Goal: Task Accomplishment & Management: Use online tool/utility

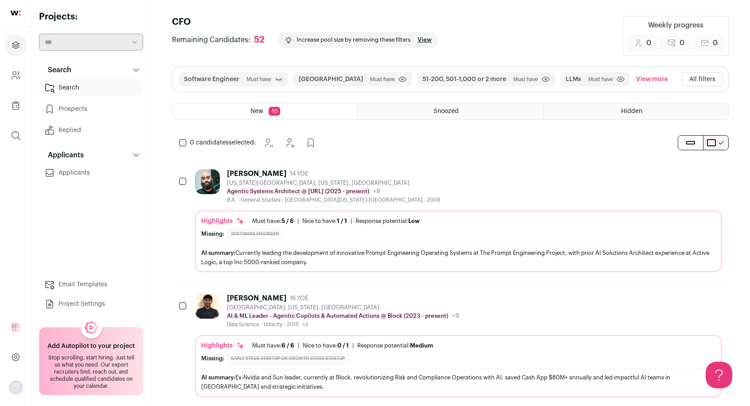
click at [422, 42] on link "View" at bounding box center [424, 39] width 14 height 7
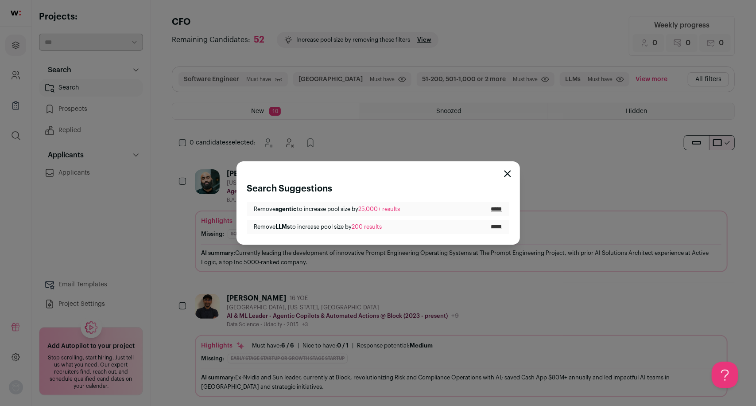
click at [495, 212] on input "*****" at bounding box center [496, 209] width 11 height 7
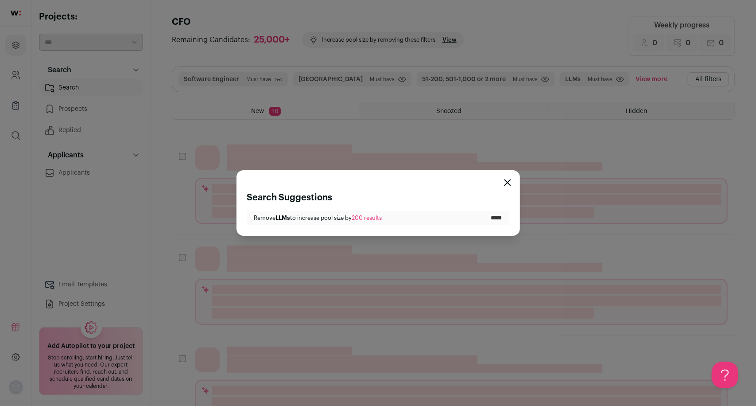
click at [509, 182] on icon "Close modal" at bounding box center [507, 182] width 7 height 7
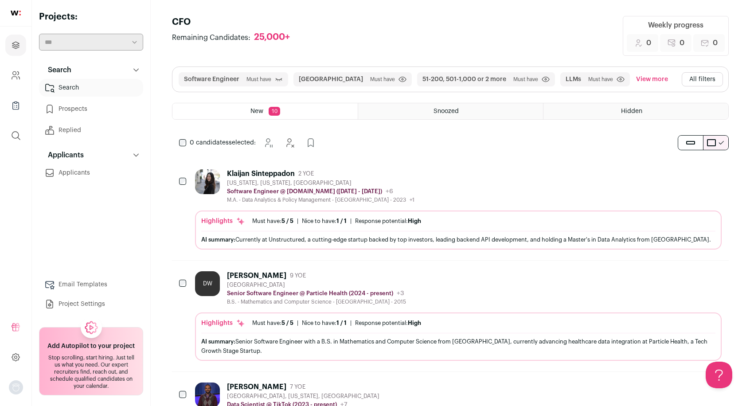
click at [638, 79] on button "View more" at bounding box center [651, 79] width 35 height 14
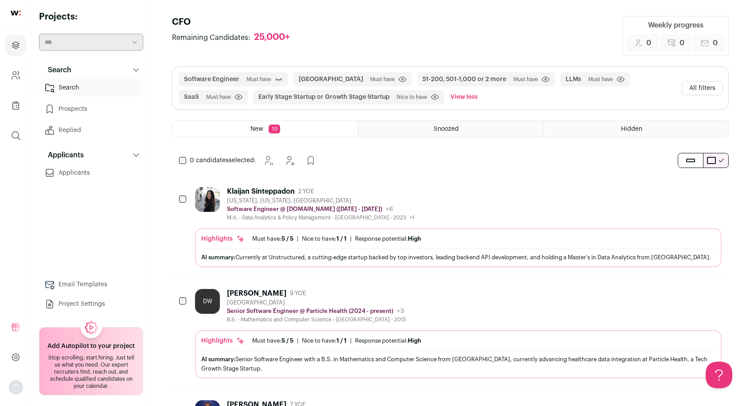
click at [705, 88] on button "All filters" at bounding box center [702, 88] width 41 height 14
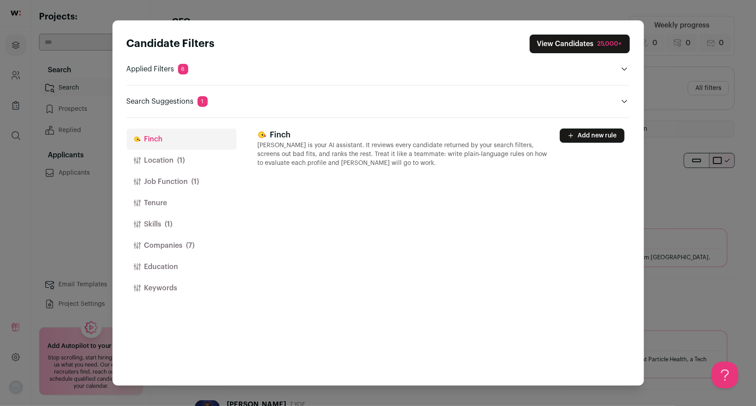
click at [175, 180] on button "Job Function (1)" at bounding box center [182, 181] width 110 height 21
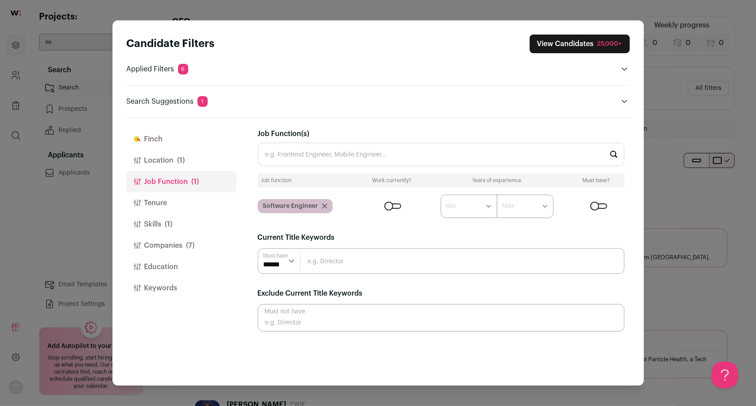
click at [159, 246] on button "Companies (7)" at bounding box center [182, 245] width 110 height 21
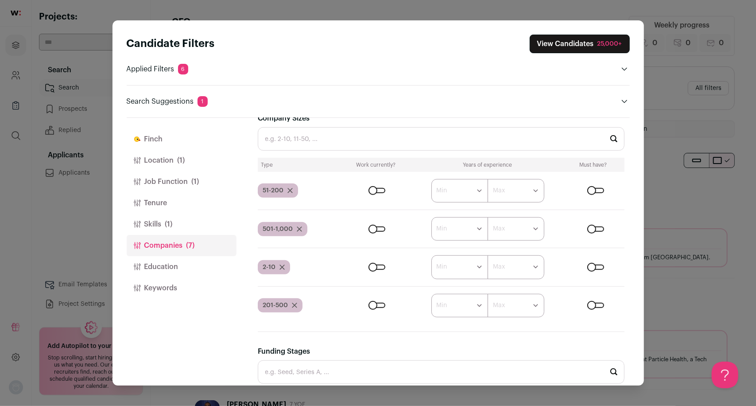
scroll to position [385, 0]
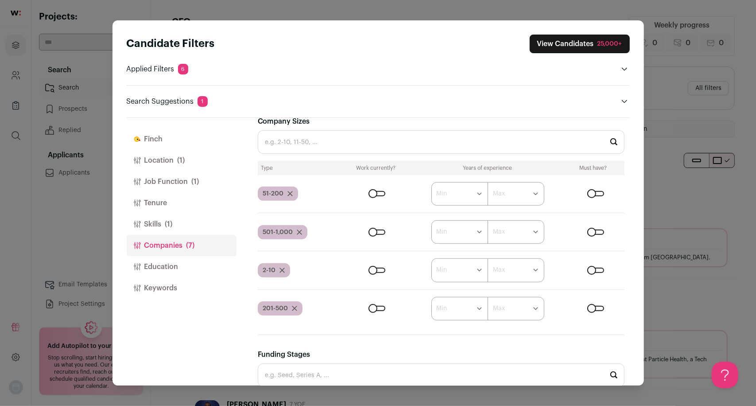
click at [592, 193] on div "Close modal via background" at bounding box center [596, 193] width 17 height 5
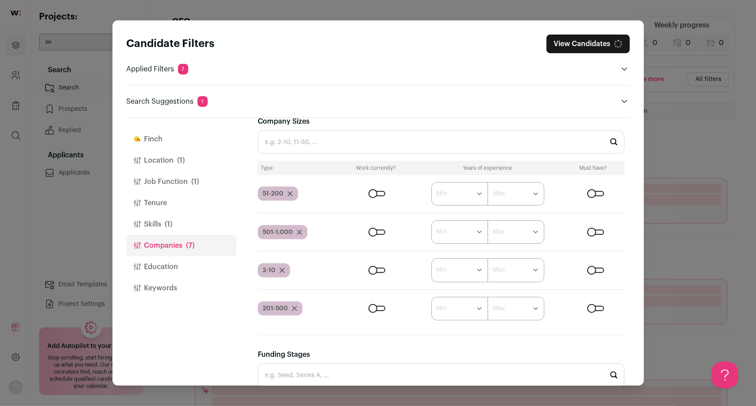
click at [591, 272] on div "Close modal via background" at bounding box center [596, 270] width 17 height 5
click at [592, 311] on div "Close modal via background" at bounding box center [596, 308] width 17 height 5
click at [592, 230] on div "Close modal via background" at bounding box center [596, 232] width 17 height 5
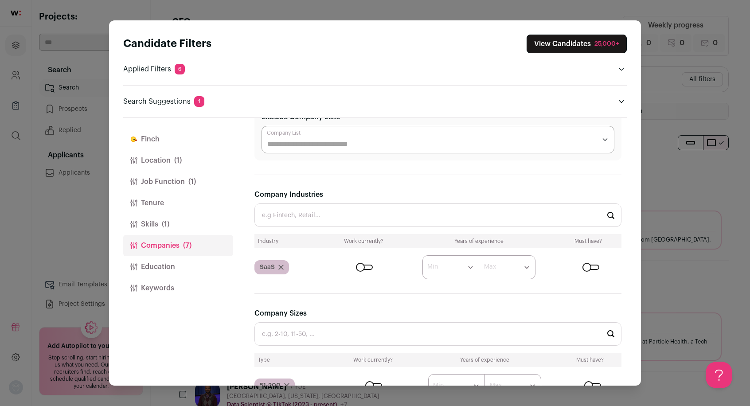
scroll to position [0, 0]
click at [588, 266] on div "Close modal via background" at bounding box center [590, 267] width 17 height 5
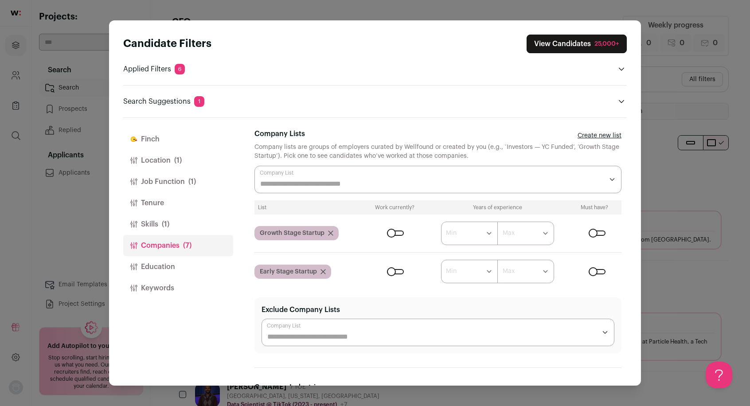
click at [157, 227] on button "Skills (1)" at bounding box center [178, 224] width 110 height 21
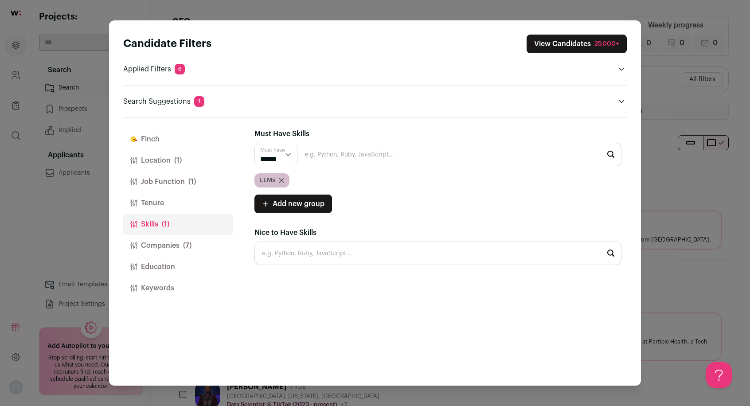
click at [347, 156] on input "Close modal via background" at bounding box center [437, 154] width 367 height 23
click at [328, 177] on li "Node.js" at bounding box center [438, 178] width 366 height 23
type input "Node.js"
click at [327, 178] on li "TypeScript" at bounding box center [438, 178] width 366 height 23
type input "TypeScript"
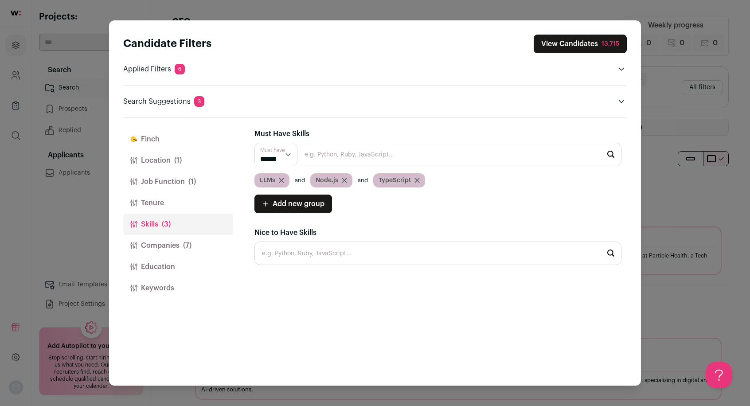
click at [578, 46] on button "View Candidates 13,715" at bounding box center [580, 44] width 93 height 19
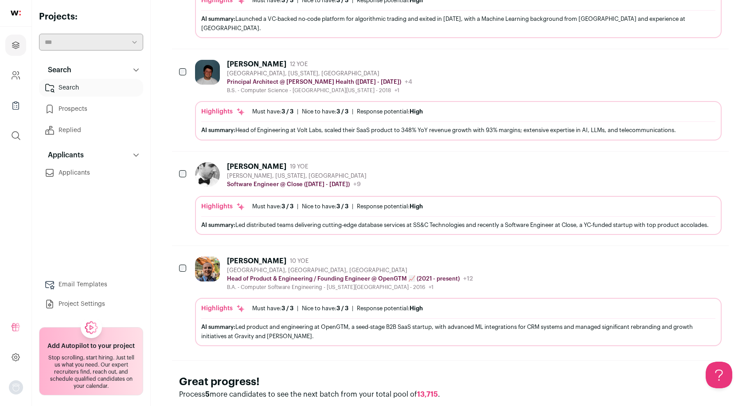
scroll to position [893, 0]
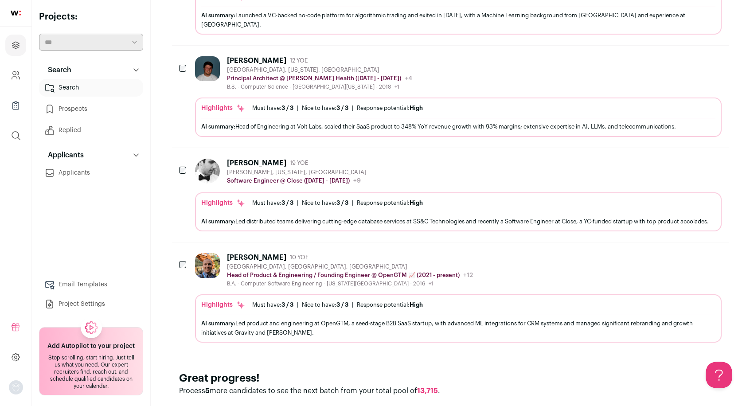
click at [692, 252] on icon "Hide" at bounding box center [690, 257] width 11 height 11
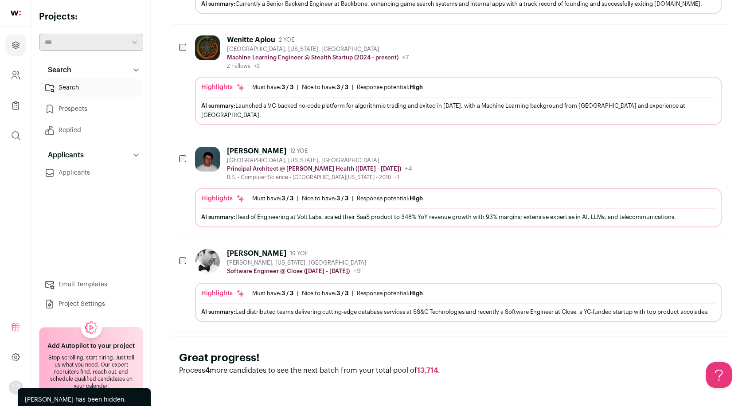
scroll to position [783, 0]
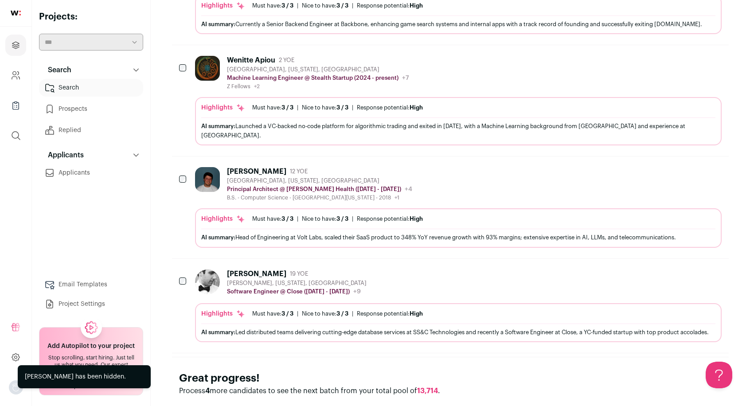
click at [692, 166] on icon "Hide" at bounding box center [690, 171] width 11 height 11
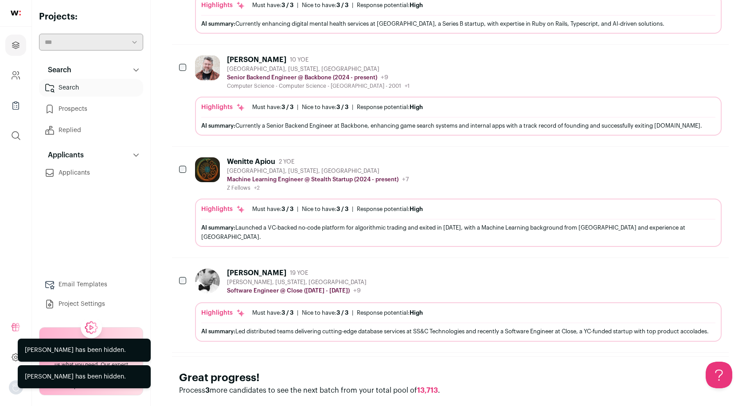
click at [691, 54] on icon "Hide" at bounding box center [690, 59] width 11 height 11
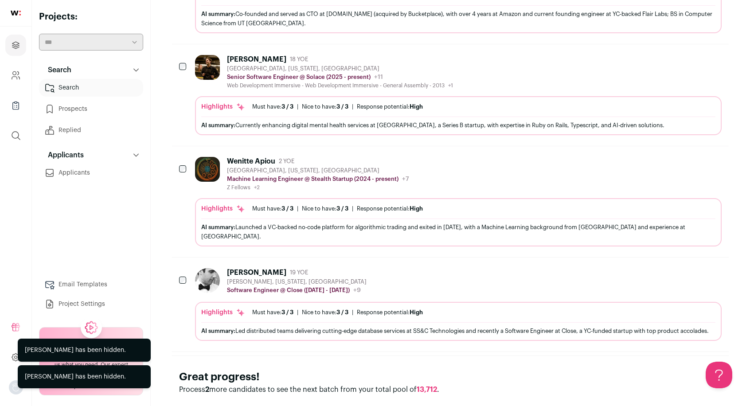
click at [691, 54] on icon "Hide" at bounding box center [690, 59] width 11 height 11
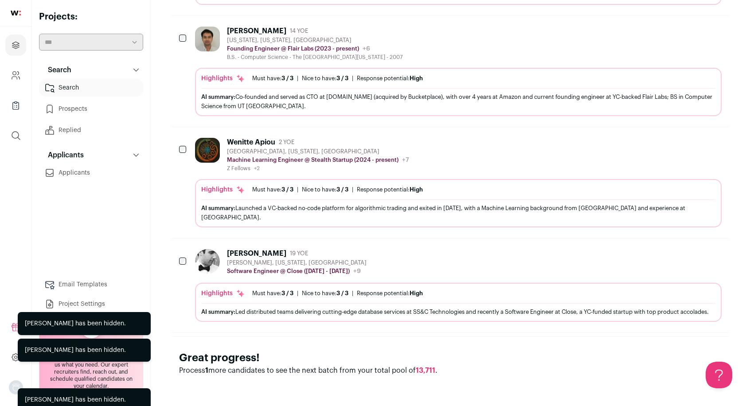
scroll to position [478, 0]
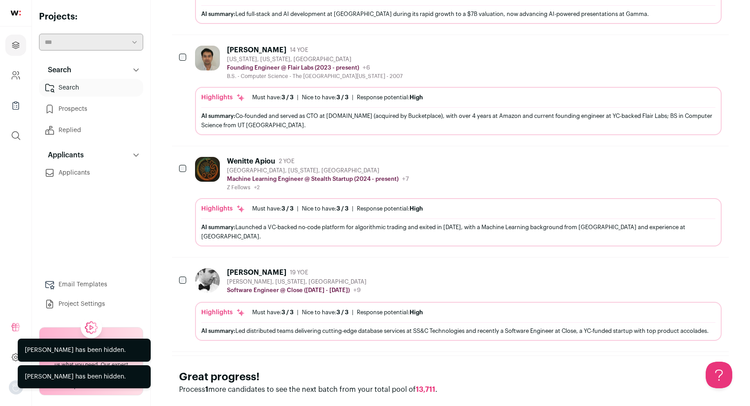
click at [691, 40] on button "Hide" at bounding box center [690, 49] width 19 height 19
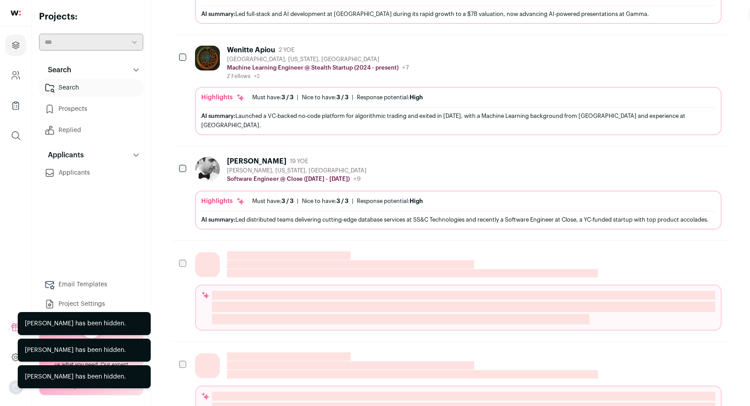
click at [691, 40] on button "Hide" at bounding box center [690, 49] width 19 height 19
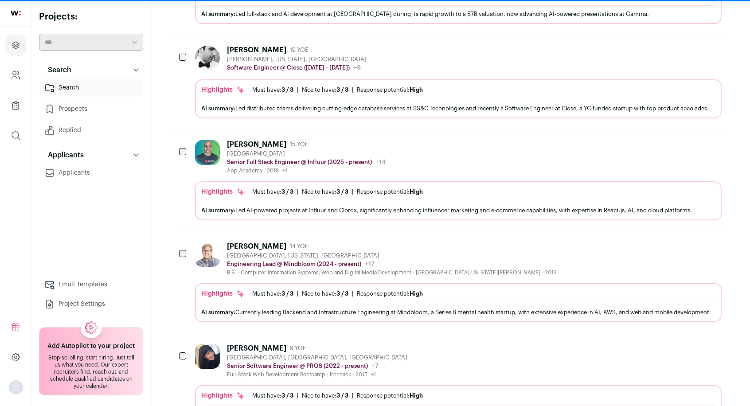
click at [690, 44] on icon "Hide" at bounding box center [690, 49] width 11 height 11
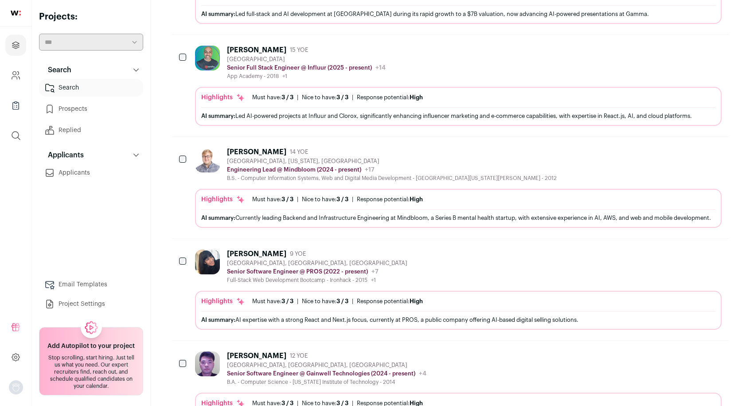
click at [686, 44] on icon "Hide" at bounding box center [690, 49] width 11 height 11
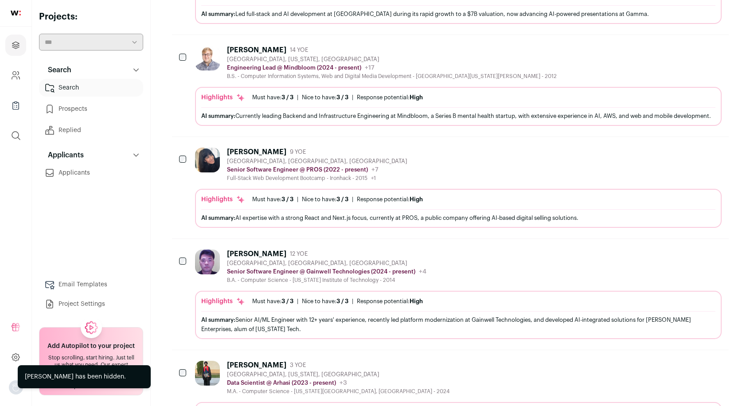
click at [686, 44] on icon "Hide" at bounding box center [690, 49] width 11 height 11
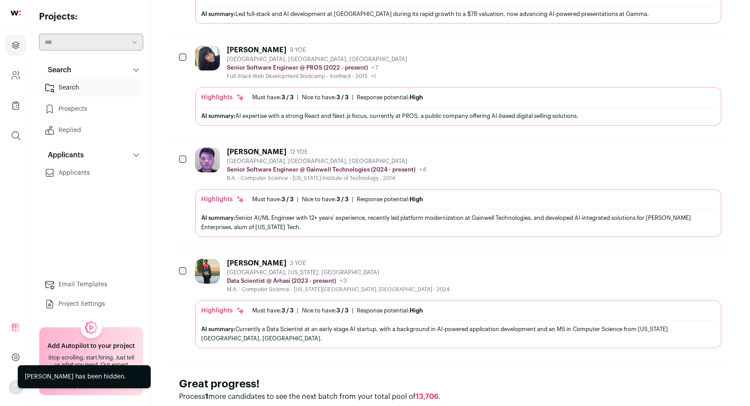
click at [691, 44] on icon "Hide" at bounding box center [690, 49] width 11 height 11
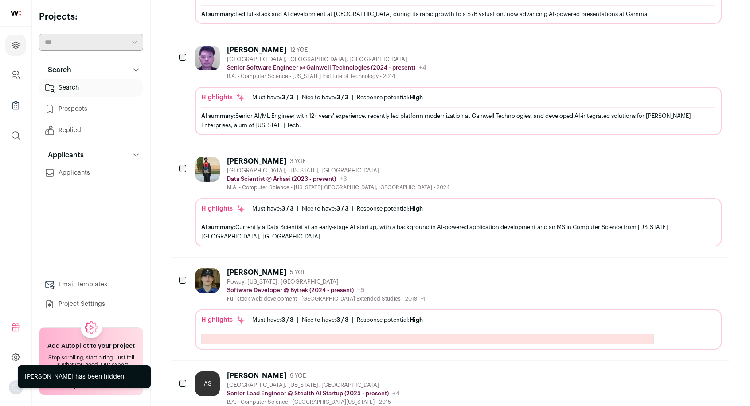
click at [691, 44] on icon "Hide" at bounding box center [690, 49] width 11 height 11
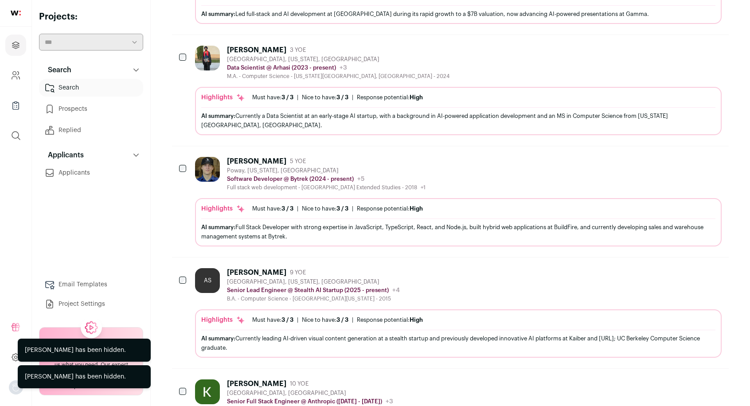
click at [693, 44] on icon "Hide" at bounding box center [690, 49] width 11 height 11
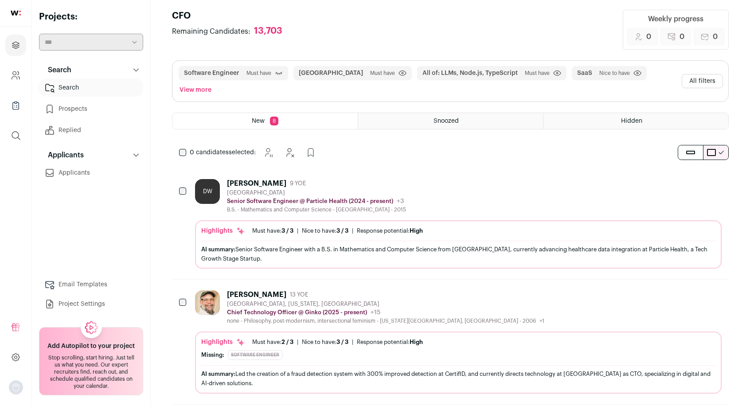
scroll to position [0, 0]
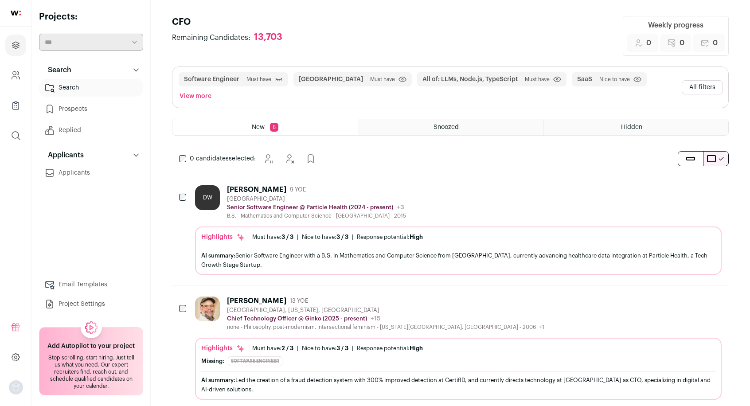
click at [698, 80] on button "All filters" at bounding box center [702, 87] width 41 height 14
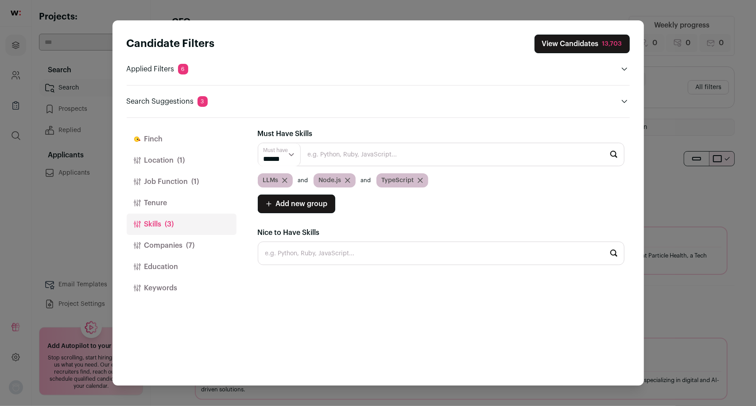
click at [164, 208] on button "Tenure" at bounding box center [182, 202] width 110 height 21
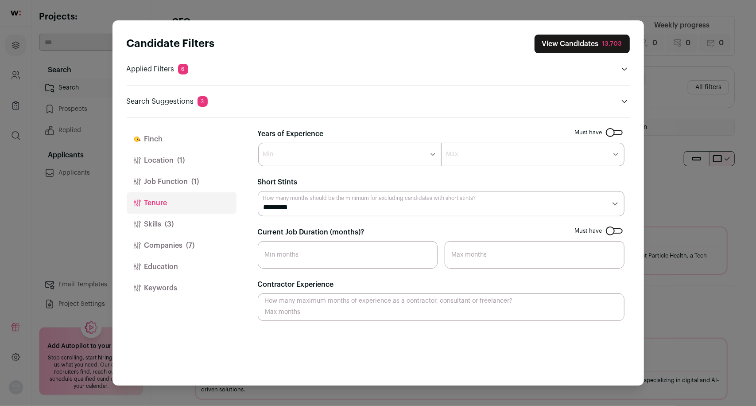
click at [300, 153] on select "******* ****** ******* ******* ******* ******* ******* ******* ******* ******* …" at bounding box center [349, 154] width 183 height 23
select select "*"
click at [258, 143] on select "******* ****** ******* ******* ******* ******* ******* ******* ******* ******* …" at bounding box center [349, 154] width 183 height 23
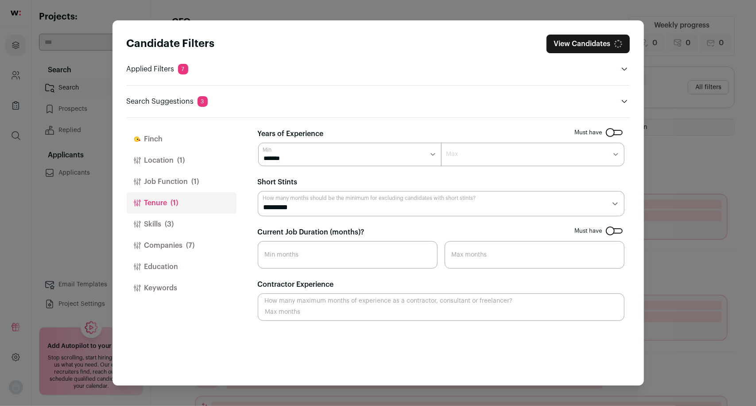
click at [474, 156] on select "******* ******* ******* ******* ******* ******** ******** ******** ******** ***…" at bounding box center [532, 154] width 183 height 23
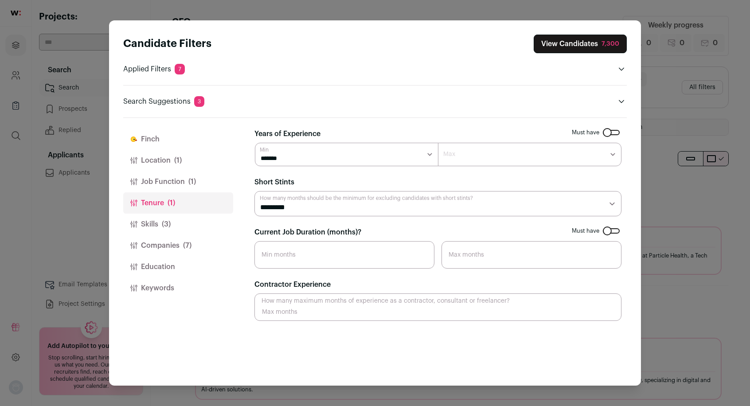
select select "**"
click at [438, 143] on select "******* ******* ******* ******* ******* ******** ******** ******** ******** ***…" at bounding box center [529, 154] width 183 height 23
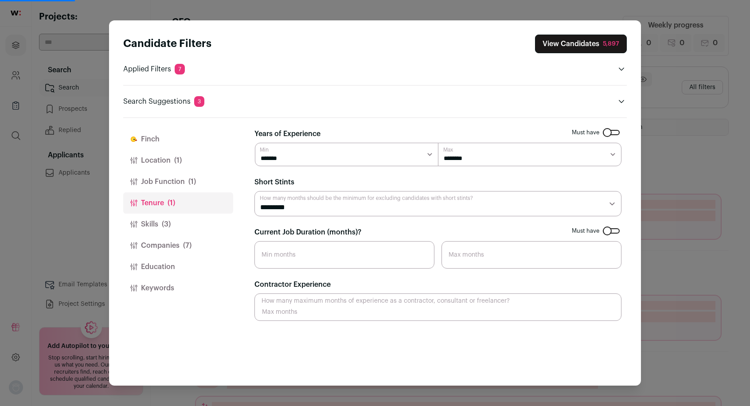
click at [565, 41] on button "View Candidates 5,897" at bounding box center [581, 44] width 92 height 19
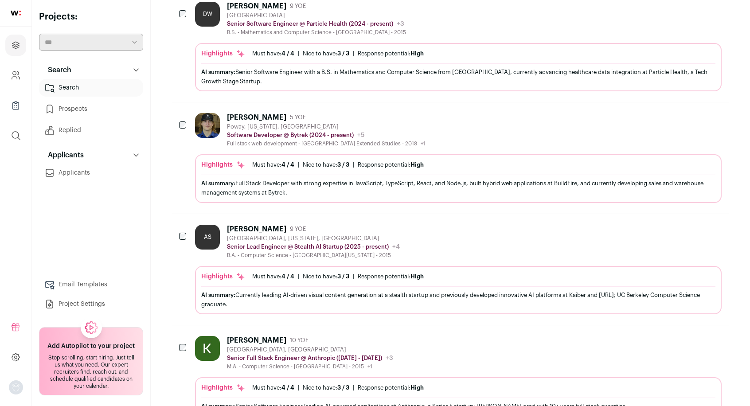
scroll to position [186, 0]
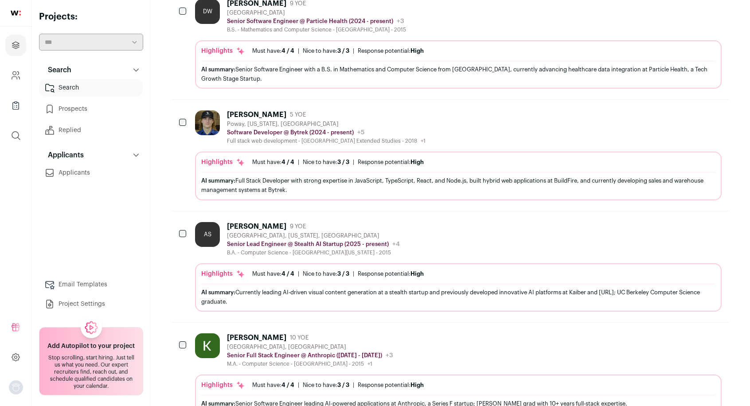
click at [690, 110] on icon "Hide" at bounding box center [690, 114] width 7 height 8
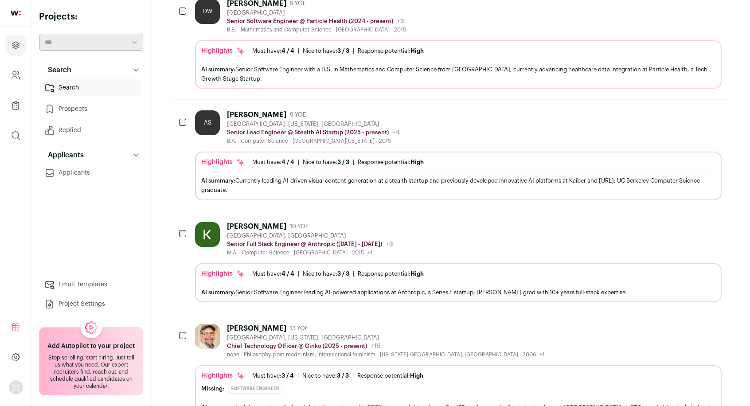
click at [690, 109] on icon "Hide" at bounding box center [690, 114] width 11 height 11
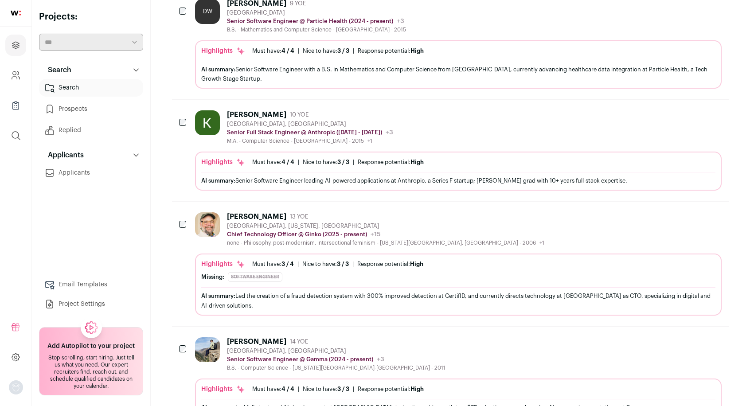
click at [691, 109] on icon "Hide" at bounding box center [690, 114] width 11 height 11
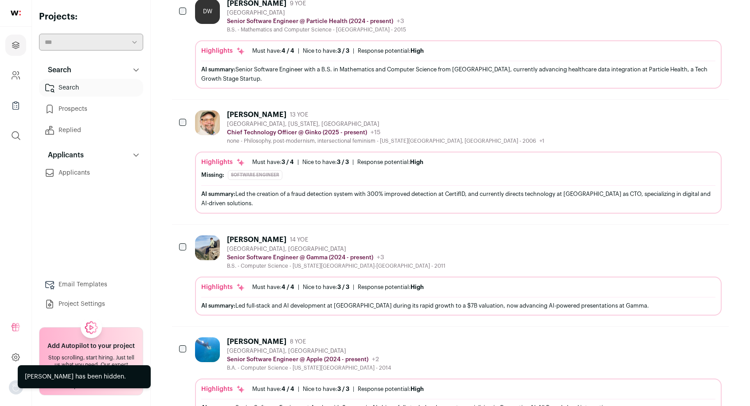
click at [691, 109] on icon "Hide" at bounding box center [690, 114] width 11 height 11
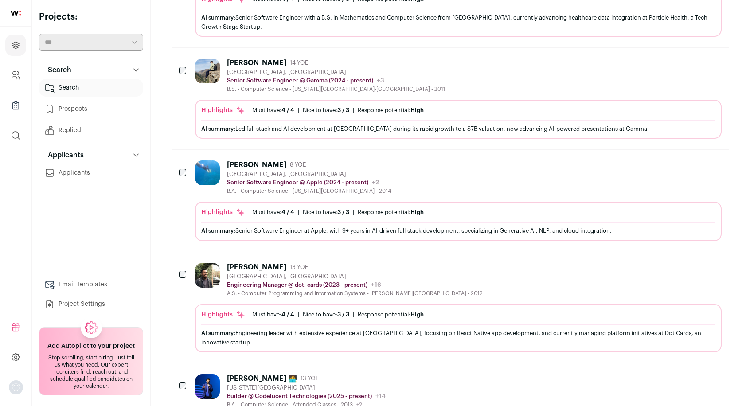
scroll to position [239, 0]
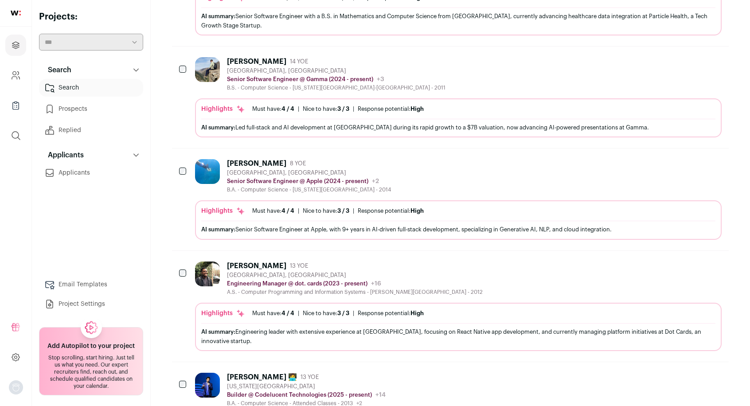
click at [690, 57] on icon "Hide" at bounding box center [690, 61] width 7 height 8
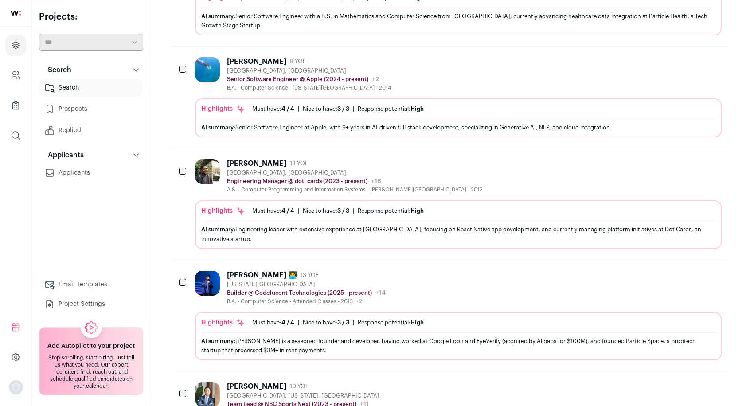
click at [690, 56] on icon "Hide" at bounding box center [690, 61] width 11 height 11
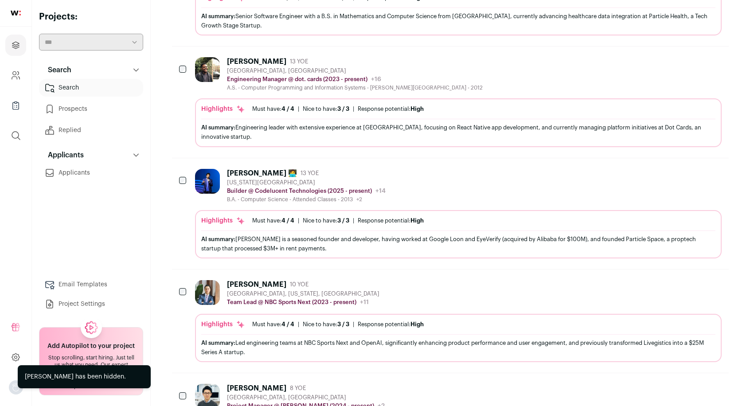
click at [690, 57] on icon "Hide" at bounding box center [690, 61] width 7 height 8
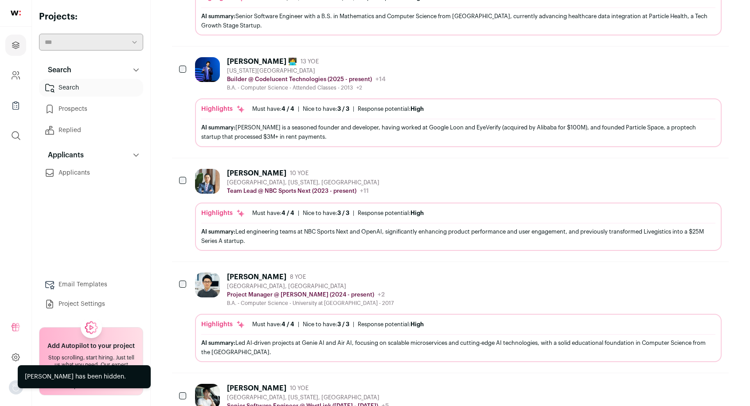
click at [694, 56] on icon "Hide" at bounding box center [690, 61] width 11 height 11
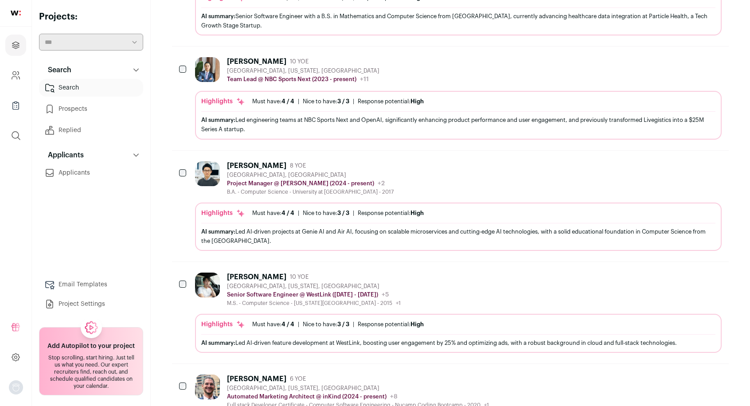
click at [688, 56] on icon "Hide" at bounding box center [690, 61] width 11 height 11
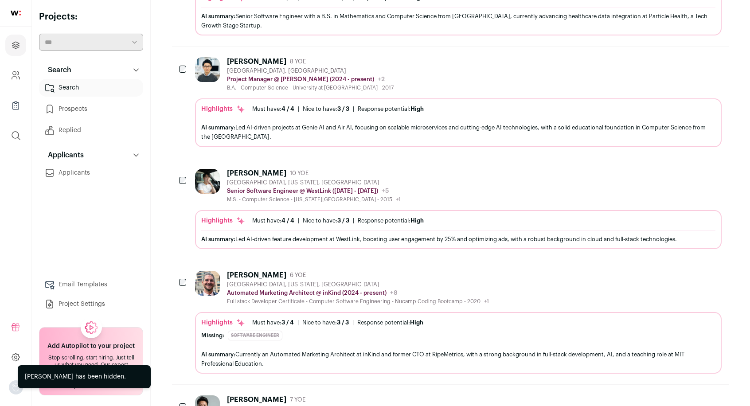
click at [691, 57] on icon "Hide" at bounding box center [690, 61] width 7 height 8
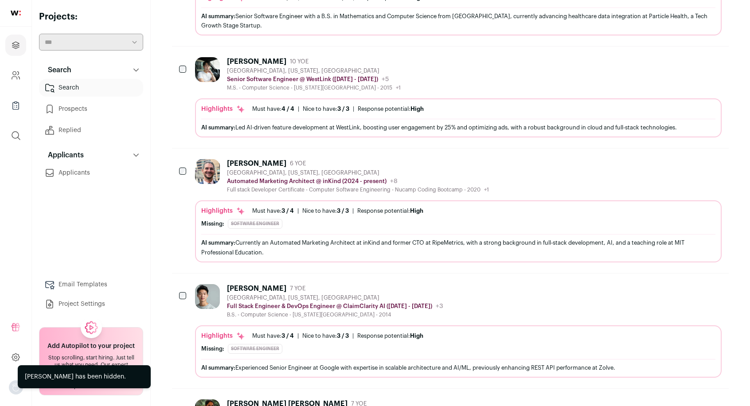
click at [692, 56] on icon "Hide" at bounding box center [690, 61] width 11 height 11
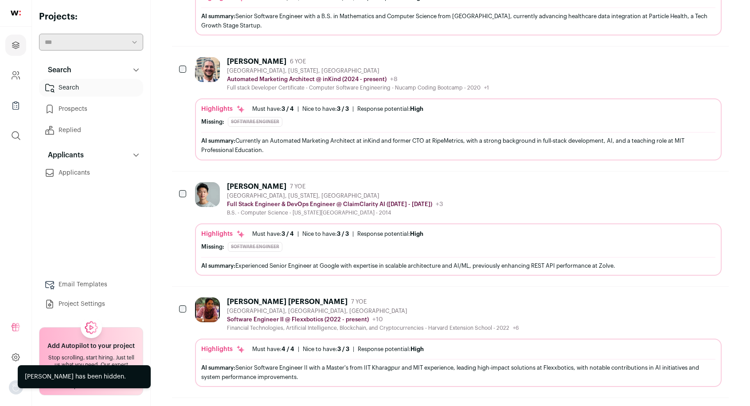
click at [693, 56] on icon "Hide" at bounding box center [690, 61] width 11 height 11
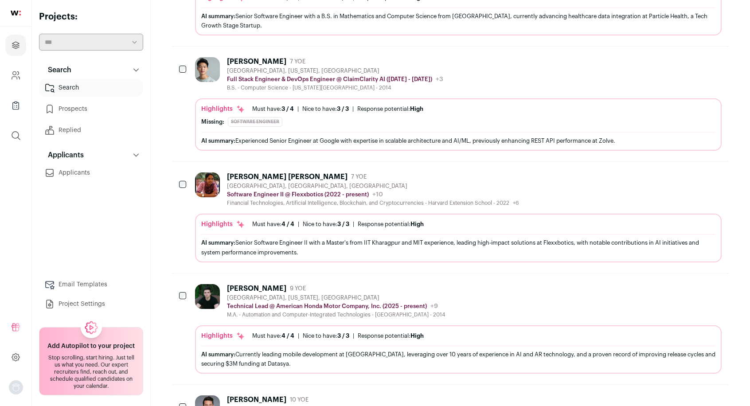
click at [690, 57] on icon "Hide" at bounding box center [690, 61] width 7 height 8
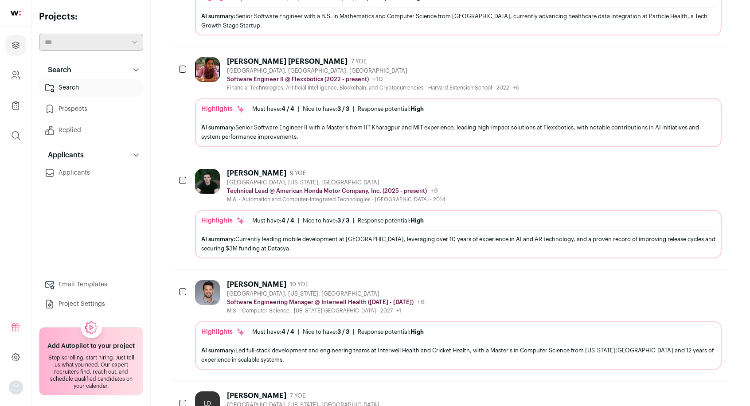
click at [694, 56] on icon "Hide" at bounding box center [690, 61] width 11 height 11
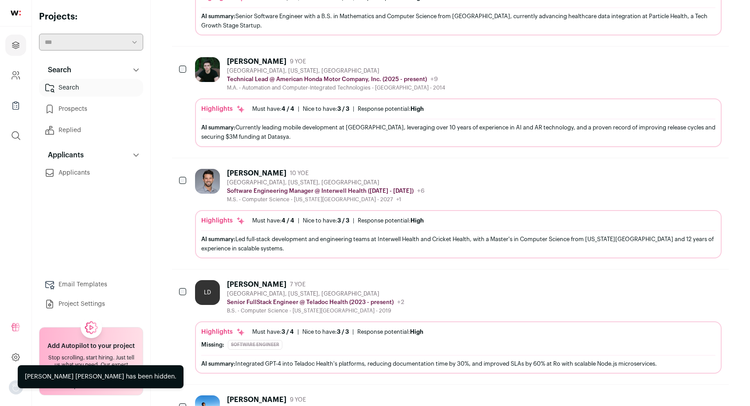
click at [692, 56] on icon "Hide" at bounding box center [690, 61] width 11 height 11
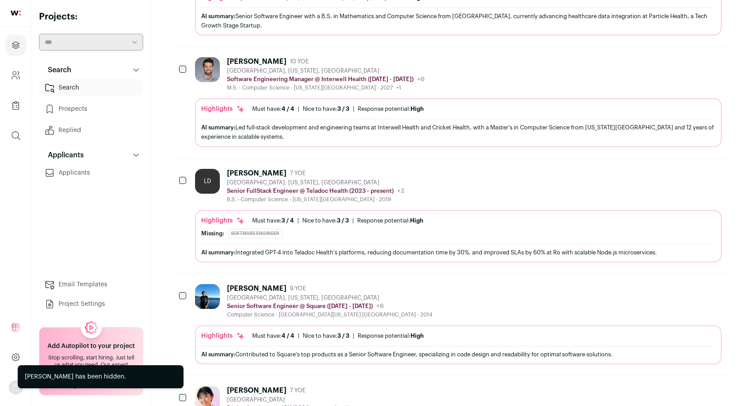
click at [692, 56] on icon "Hide" at bounding box center [690, 61] width 11 height 11
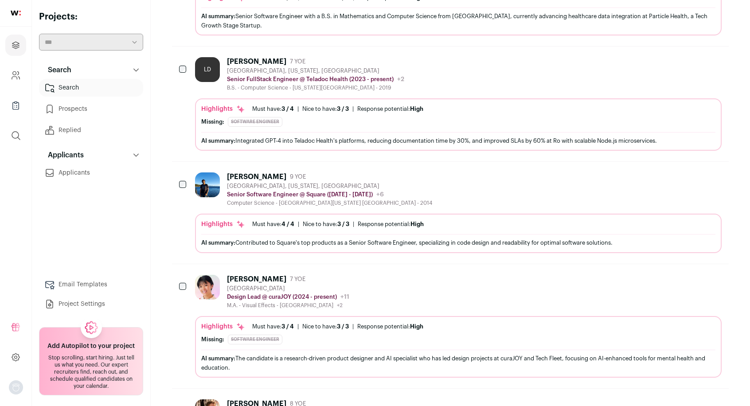
click at [695, 56] on icon "Hide" at bounding box center [690, 61] width 11 height 11
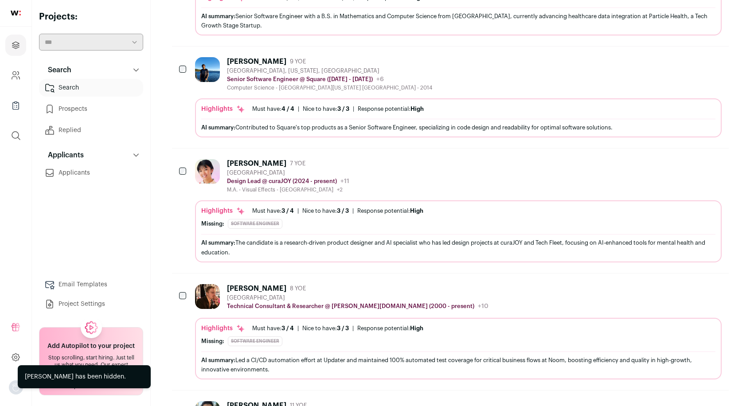
click at [693, 57] on icon "Hide" at bounding box center [690, 61] width 7 height 8
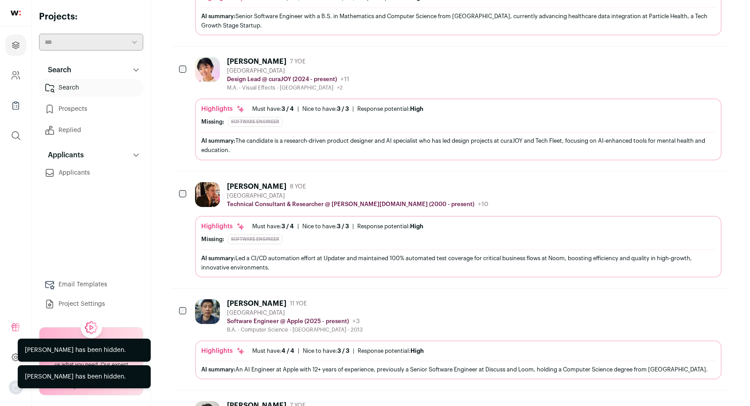
click at [693, 56] on icon "Hide" at bounding box center [690, 61] width 11 height 11
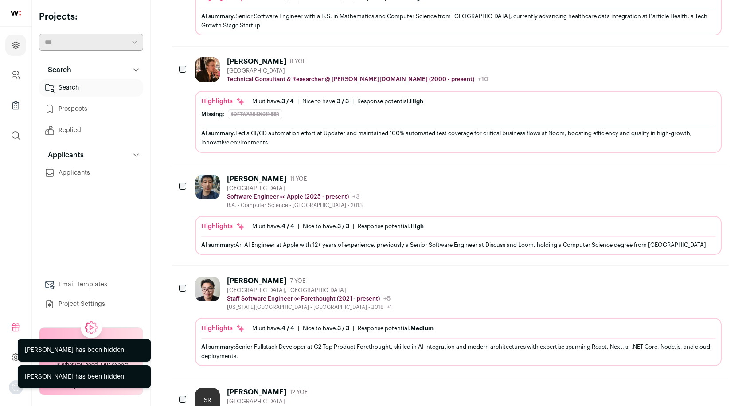
click at [693, 56] on icon "Hide" at bounding box center [690, 61] width 11 height 11
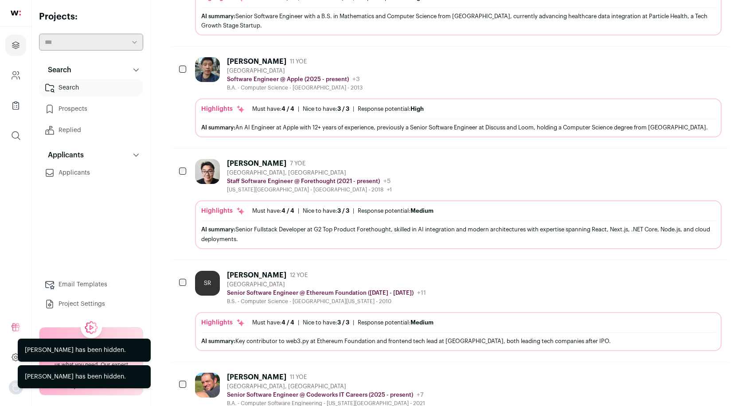
click at [693, 56] on icon "Hide" at bounding box center [690, 61] width 11 height 11
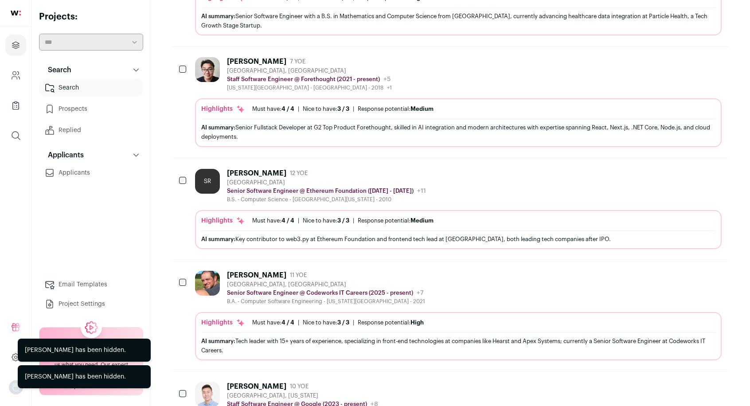
click at [693, 56] on icon "Hide" at bounding box center [690, 61] width 11 height 11
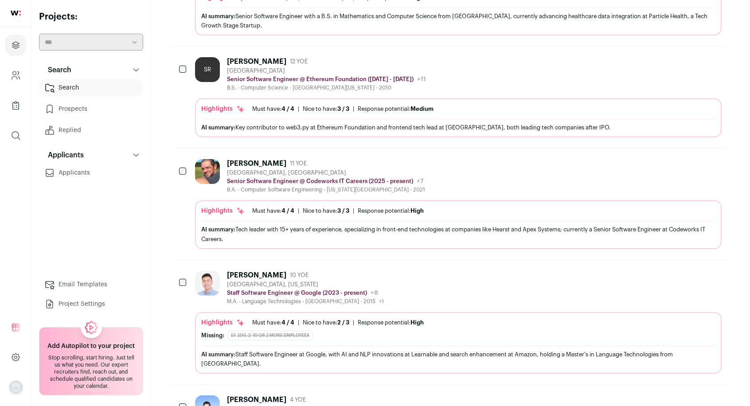
click at [689, 56] on icon "Hide" at bounding box center [690, 61] width 11 height 11
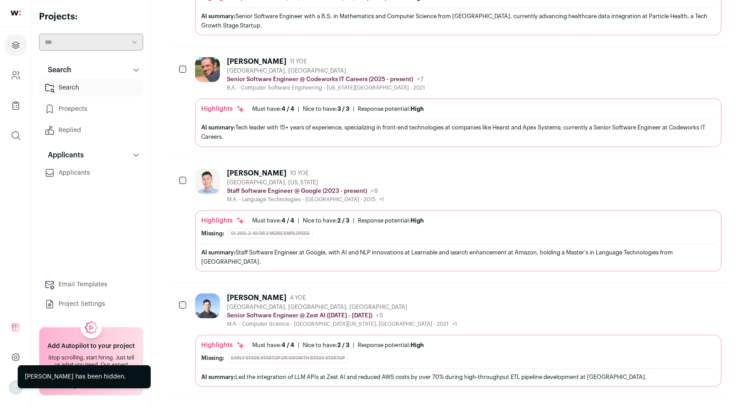
click at [690, 57] on icon "Hide" at bounding box center [690, 61] width 7 height 8
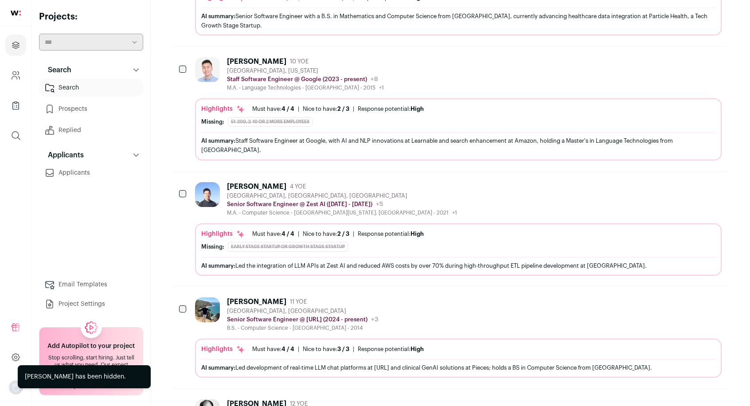
click at [690, 57] on icon "Hide" at bounding box center [690, 61] width 7 height 8
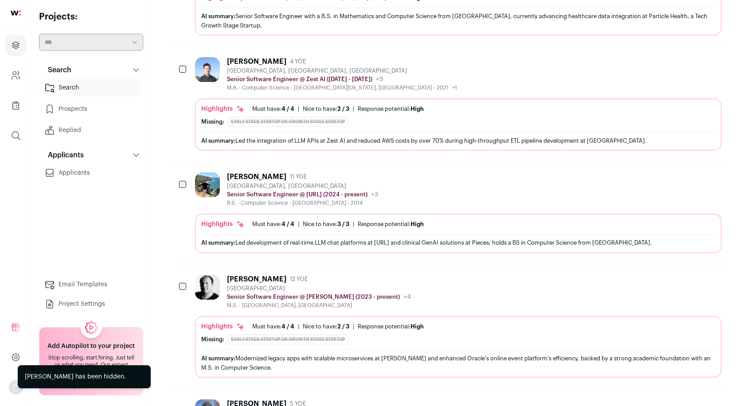
click at [690, 57] on icon "Hide" at bounding box center [690, 61] width 7 height 8
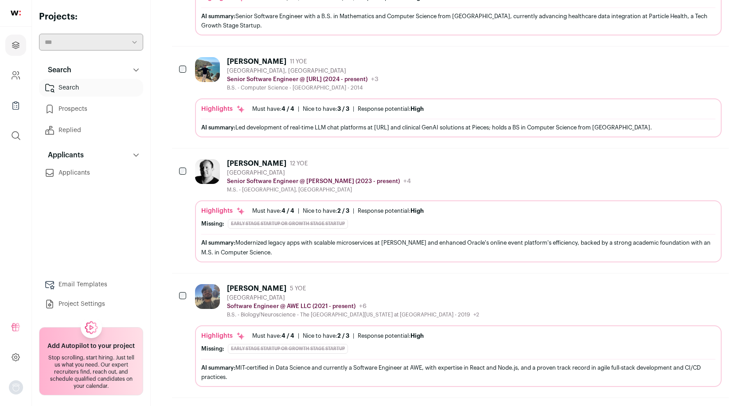
click at [691, 56] on icon "Hide" at bounding box center [690, 61] width 11 height 11
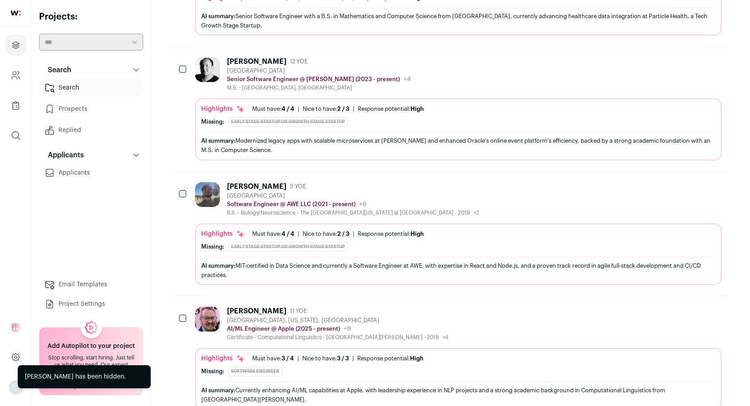
click at [690, 57] on icon "Hide" at bounding box center [690, 61] width 7 height 8
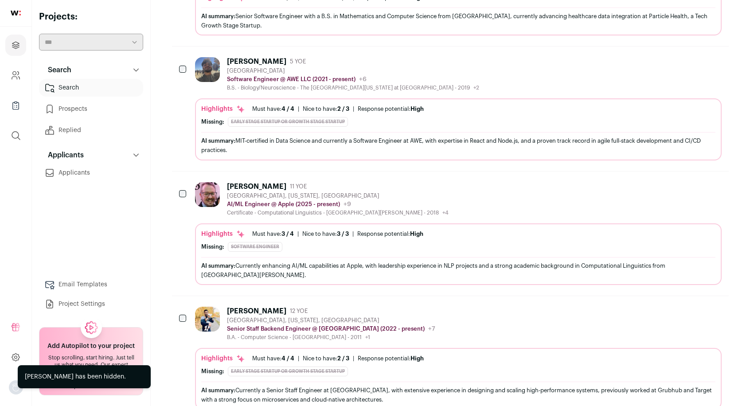
click at [693, 56] on icon "Hide" at bounding box center [690, 61] width 11 height 11
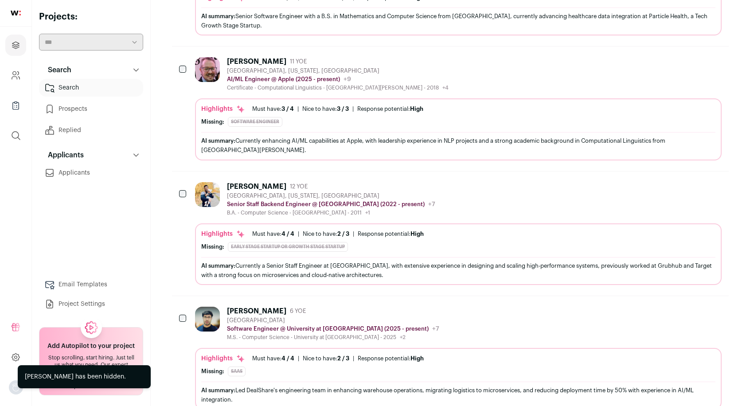
click at [693, 56] on icon "Hide" at bounding box center [690, 61] width 11 height 11
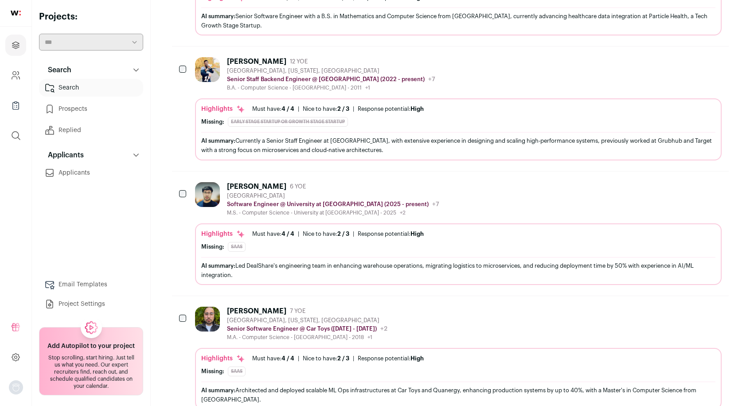
click at [691, 56] on icon "Hide" at bounding box center [690, 61] width 11 height 11
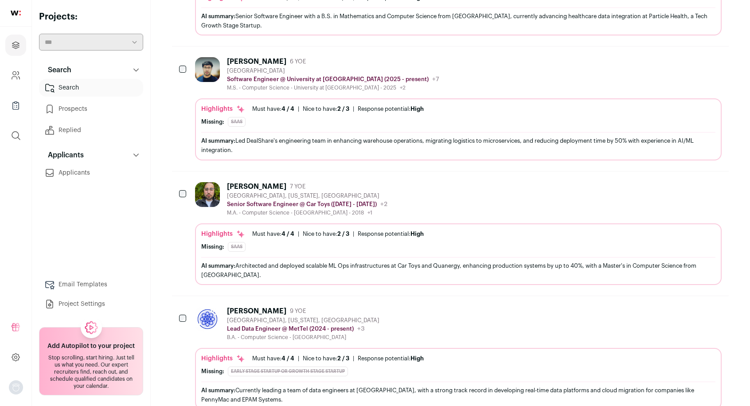
click at [689, 56] on icon "Hide" at bounding box center [690, 61] width 11 height 11
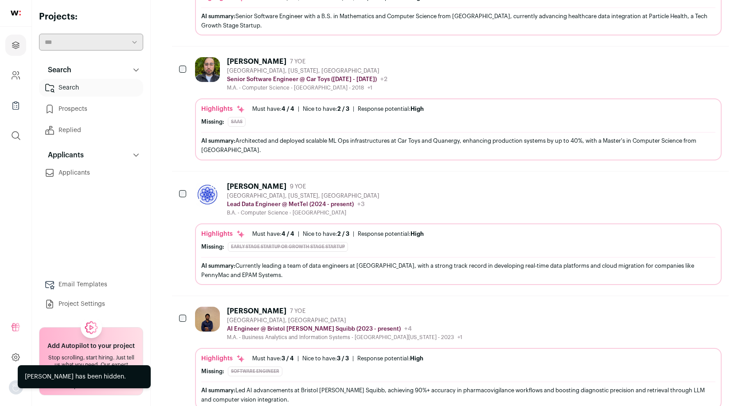
click at [691, 52] on button "Hide" at bounding box center [690, 61] width 19 height 19
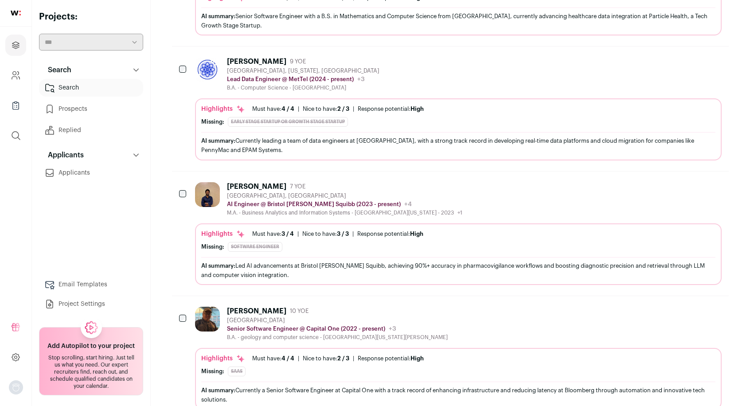
click at [689, 56] on icon "Hide" at bounding box center [690, 61] width 11 height 11
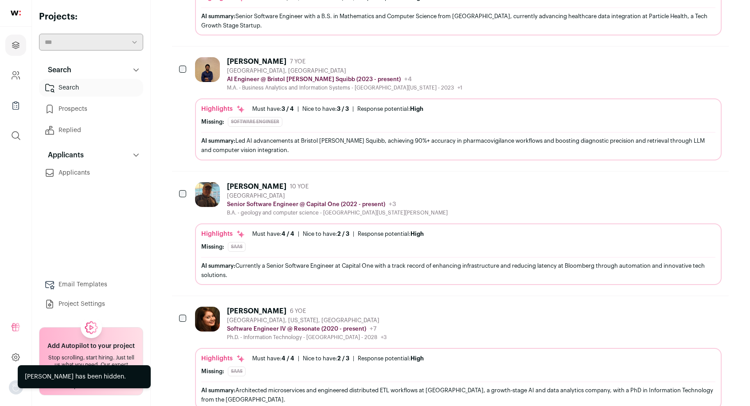
click at [695, 56] on icon "Hide" at bounding box center [690, 61] width 11 height 11
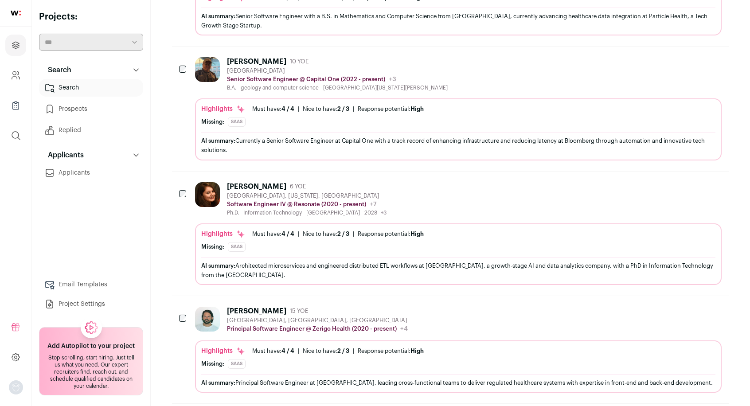
click at [693, 56] on icon "Hide" at bounding box center [690, 61] width 11 height 11
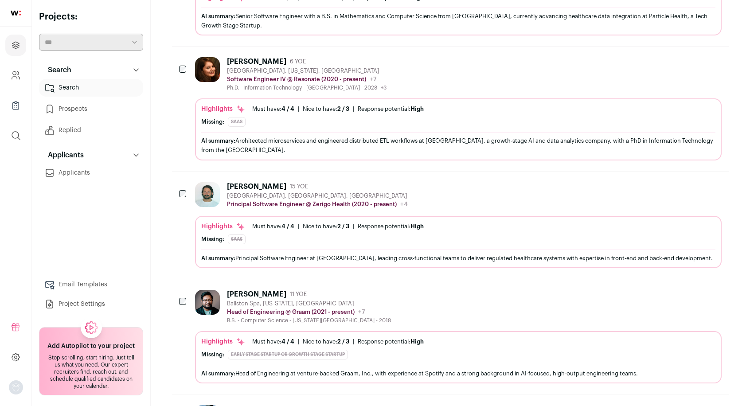
click at [688, 57] on icon "Hide" at bounding box center [690, 61] width 7 height 8
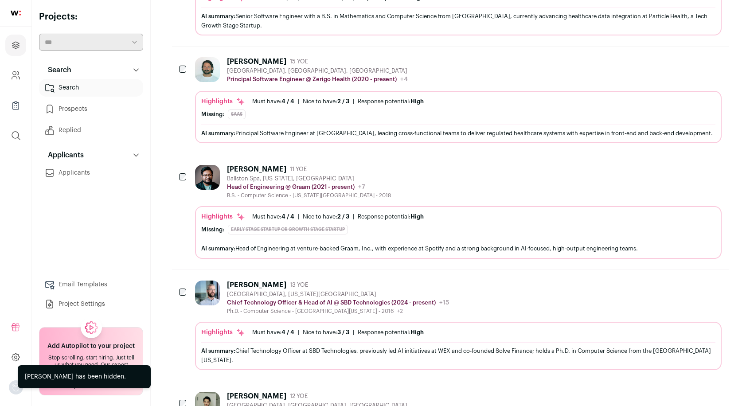
click at [692, 57] on icon "Hide" at bounding box center [690, 61] width 7 height 8
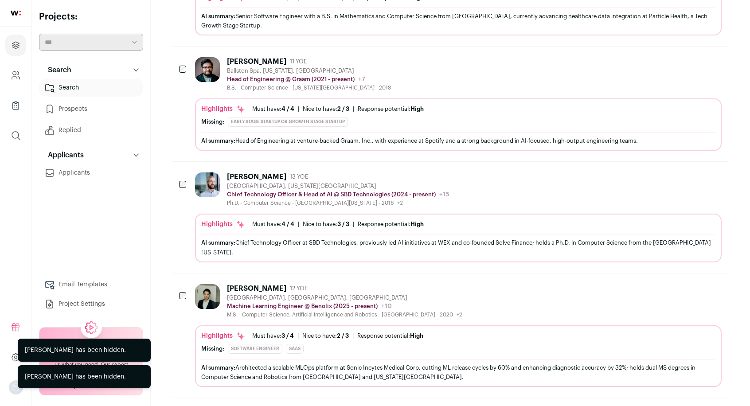
click at [689, 57] on icon "Hide" at bounding box center [690, 61] width 7 height 8
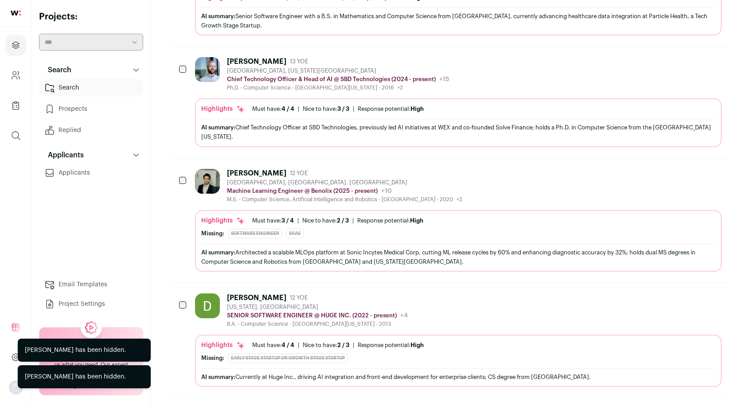
click at [690, 56] on icon "Hide" at bounding box center [690, 61] width 11 height 11
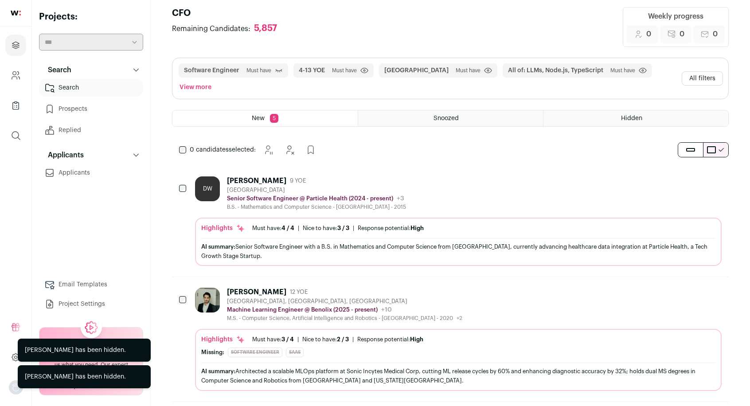
scroll to position [0, 0]
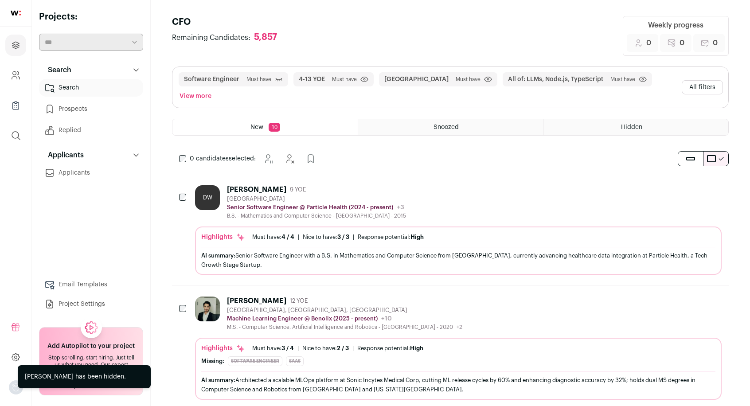
click at [698, 82] on button "All filters" at bounding box center [702, 87] width 41 height 14
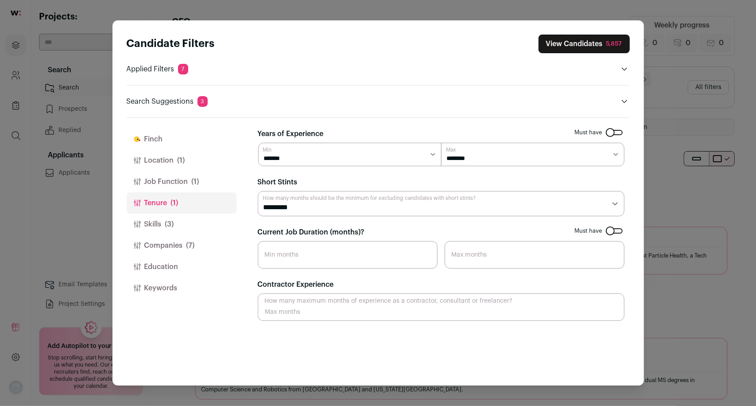
click at [183, 180] on button "Job Function (1)" at bounding box center [182, 181] width 110 height 21
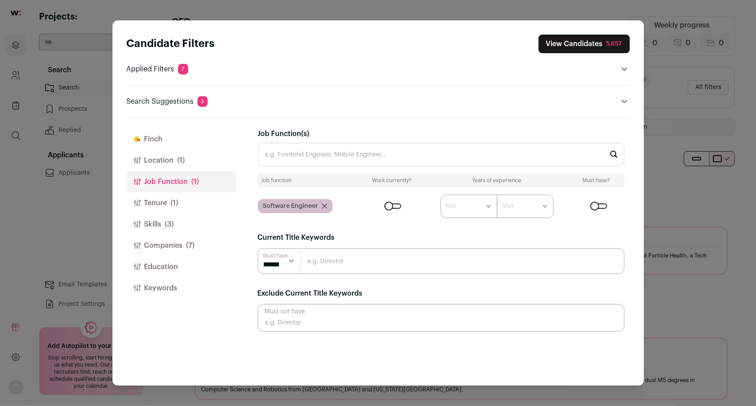
click at [314, 318] on input "Close modal via background" at bounding box center [441, 317] width 367 height 27
type input "Chief Technical Officer"
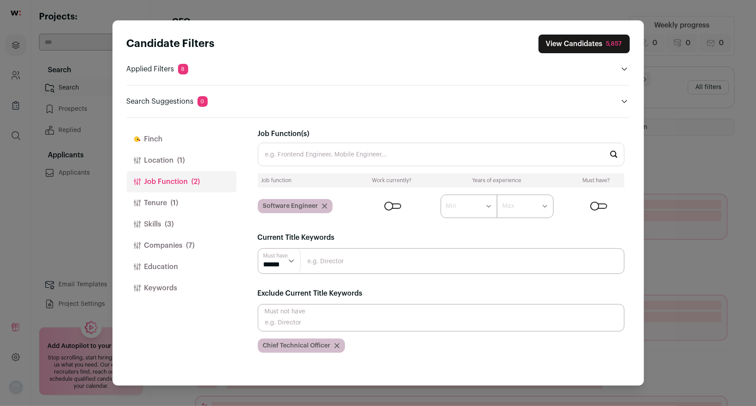
click at [314, 318] on input "Close modal via background" at bounding box center [441, 317] width 367 height 27
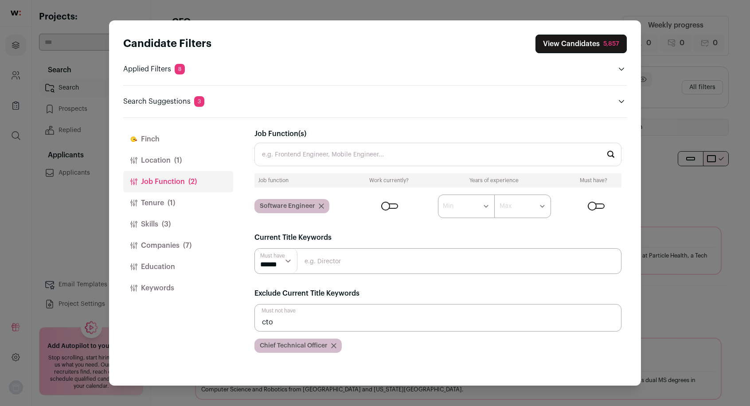
type input "cto"
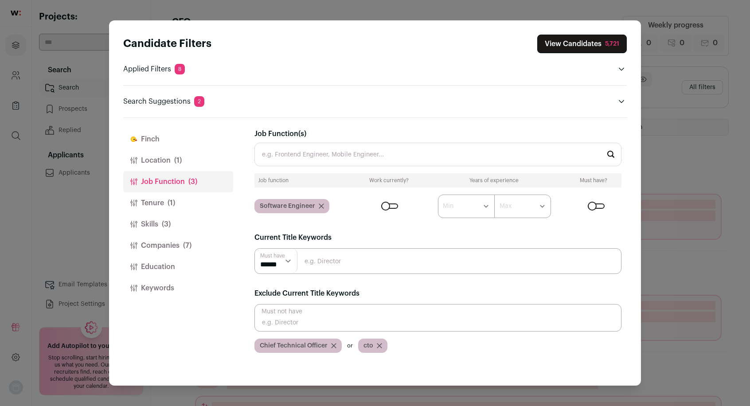
click at [314, 318] on input "Close modal via background" at bounding box center [437, 317] width 367 height 27
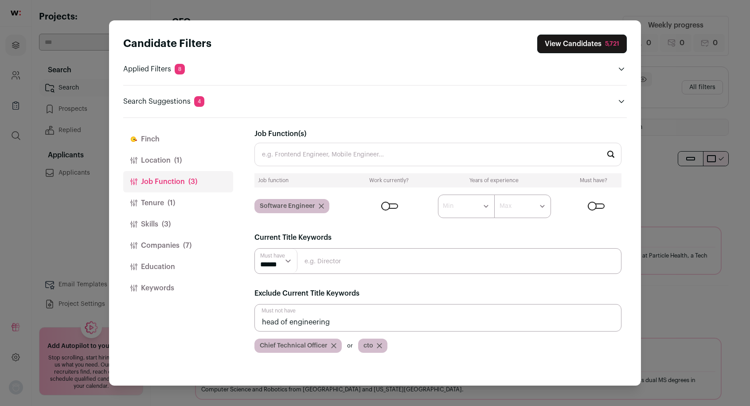
type input "head of engineering"
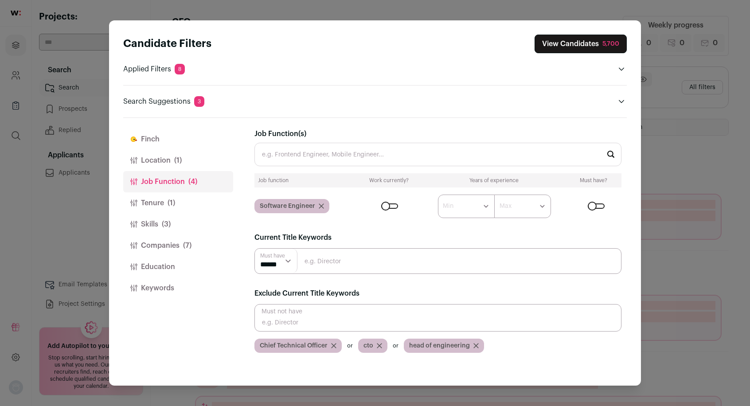
click at [314, 318] on input "Close modal via background" at bounding box center [437, 317] width 367 height 27
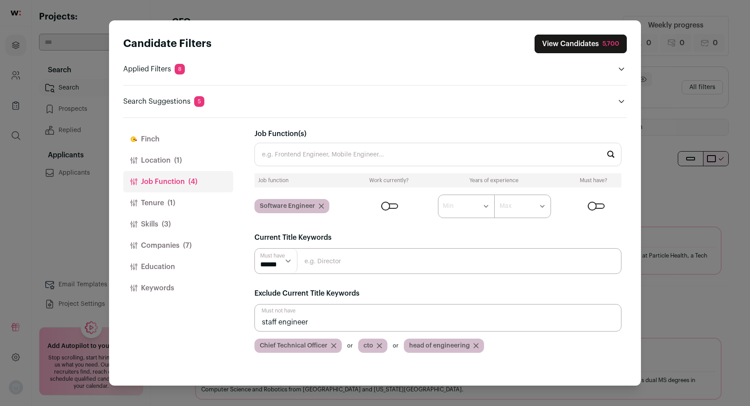
type input "staff engineer"
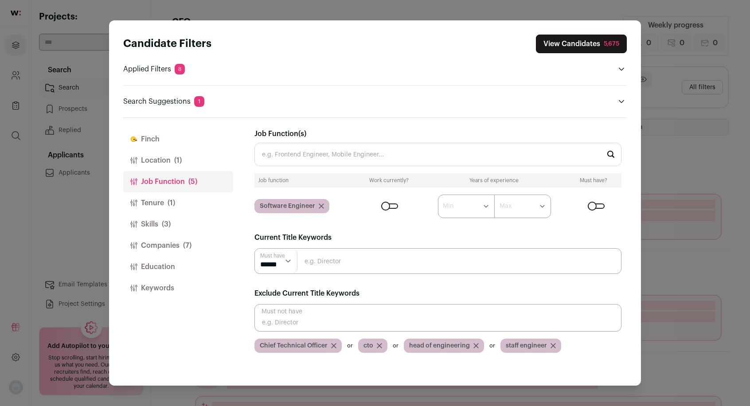
click at [314, 318] on input "Close modal via background" at bounding box center [437, 317] width 367 height 27
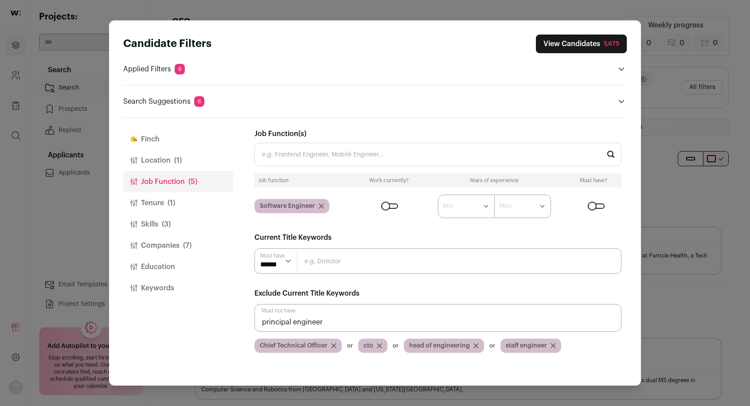
type input "principal engineer"
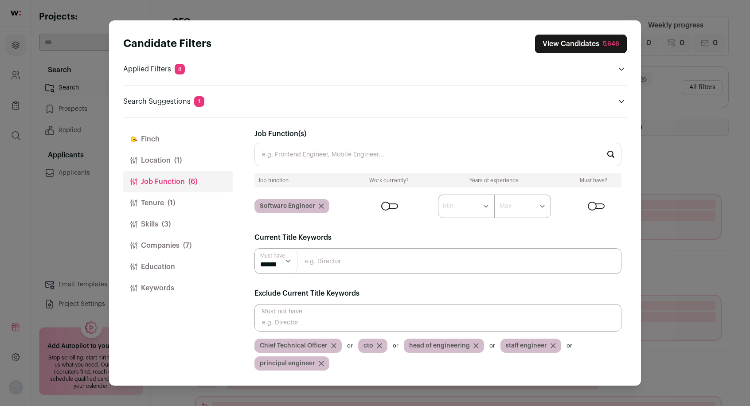
click at [314, 318] on input "Close modal via background" at bounding box center [437, 317] width 367 height 27
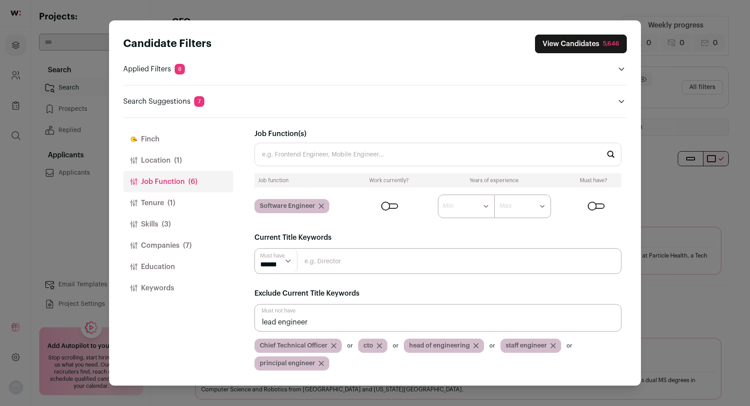
type input "lead engineer"
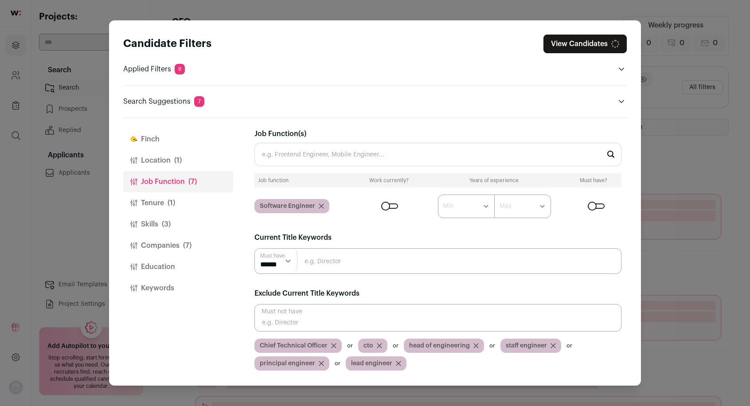
click at [315, 317] on input "Close modal via background" at bounding box center [437, 317] width 367 height 27
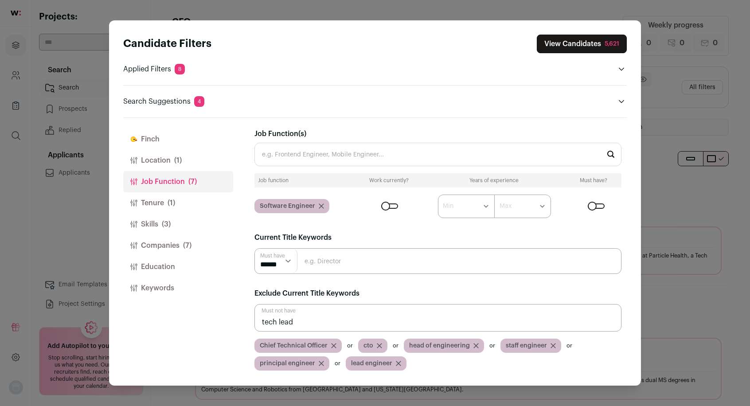
type input "tech lead"
click at [343, 259] on input "Close modal via background" at bounding box center [437, 261] width 367 height 26
type input "Software Engineer"
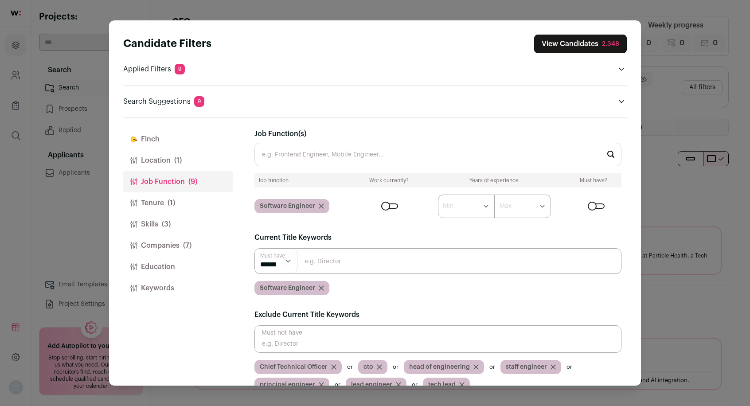
click at [265, 264] on select "****** ******" at bounding box center [276, 261] width 43 height 24
click at [564, 38] on button "View Candidates 2,348" at bounding box center [580, 44] width 93 height 19
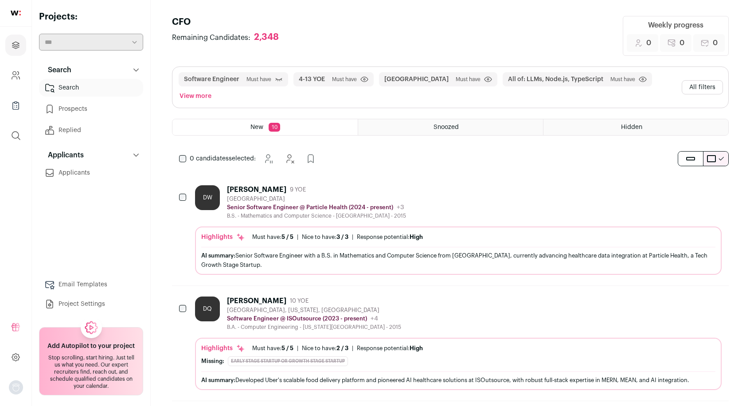
click at [690, 185] on icon "Hide" at bounding box center [690, 189] width 7 height 8
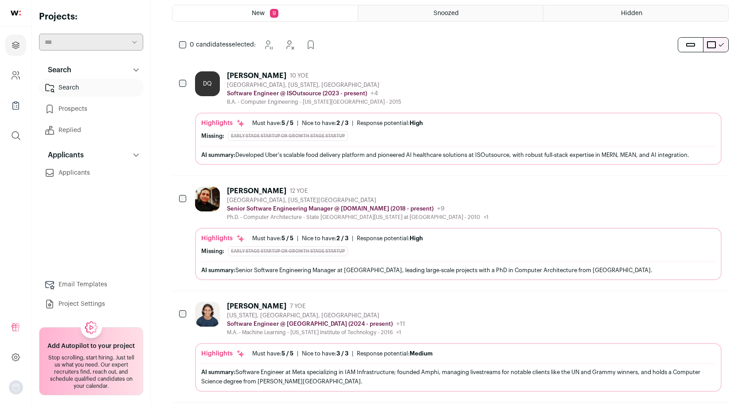
scroll to position [124, 0]
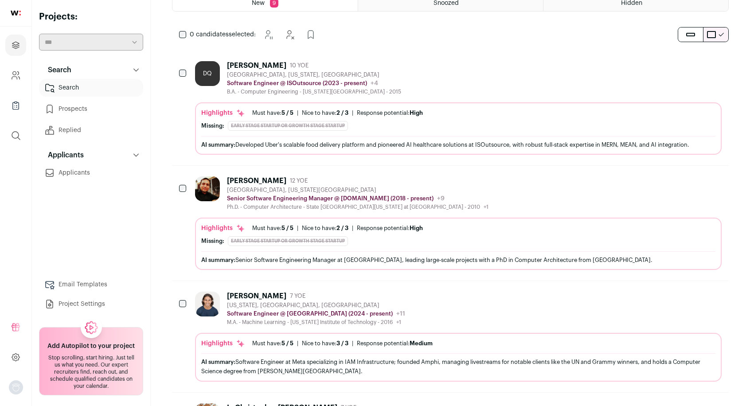
click at [693, 175] on icon "Hide" at bounding box center [690, 180] width 11 height 11
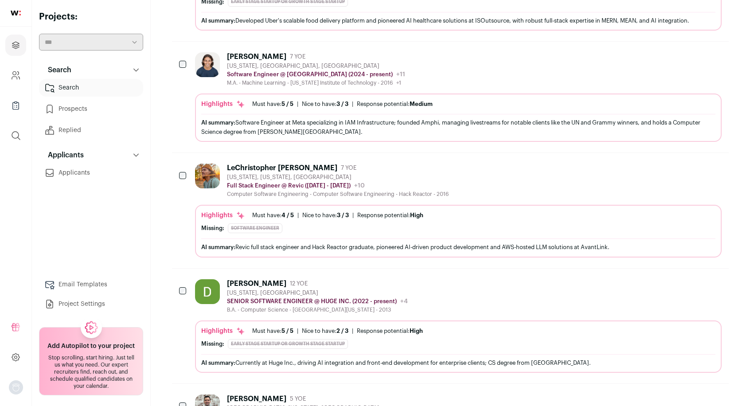
scroll to position [0, 0]
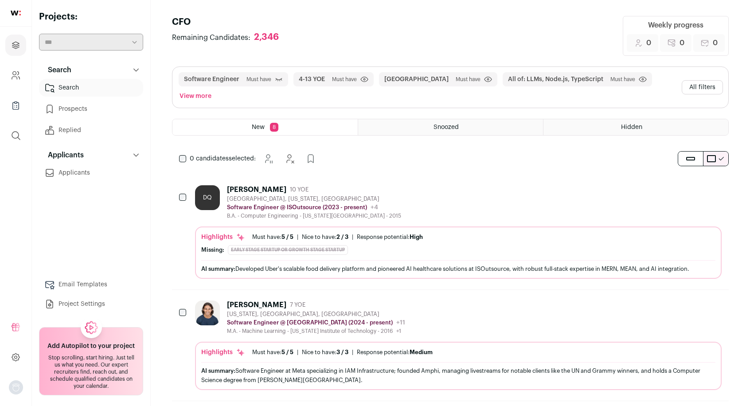
click at [213, 90] on button "View more" at bounding box center [195, 96] width 35 height 12
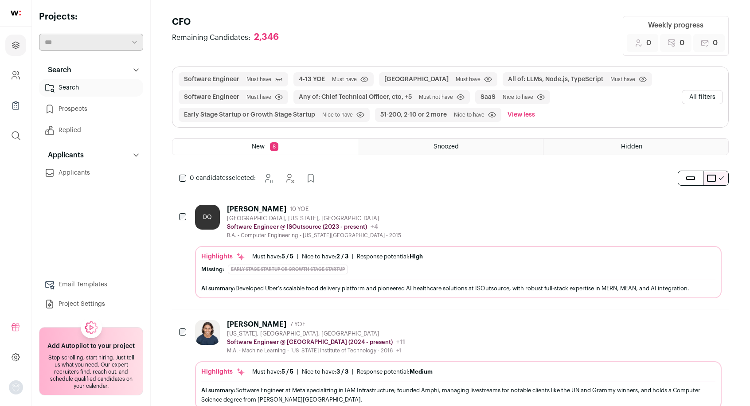
click at [695, 94] on button "All filters" at bounding box center [702, 97] width 41 height 14
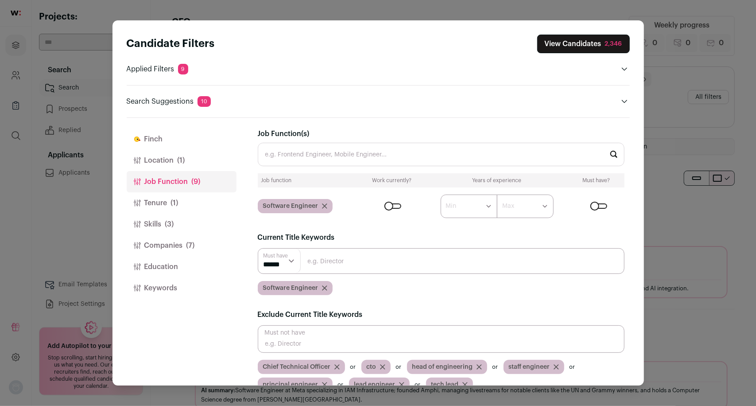
click at [341, 263] on input "Close modal via background" at bounding box center [441, 261] width 367 height 26
click at [285, 265] on select "****** ******" at bounding box center [279, 261] width 43 height 24
click at [320, 260] on input "Close modal via background" at bounding box center [441, 261] width 367 height 26
type input "full stack"
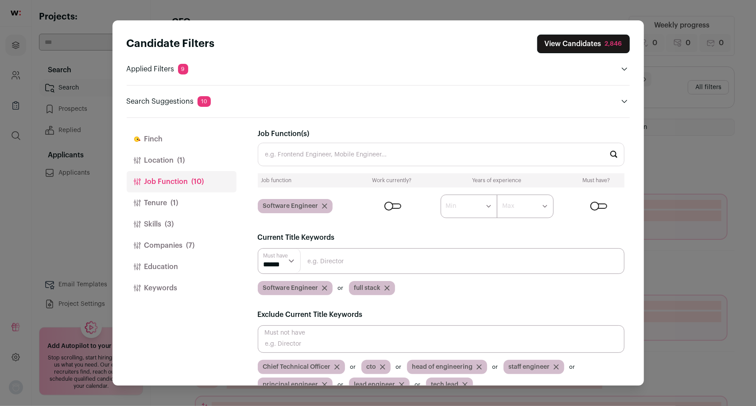
click at [309, 342] on input "Close modal via background" at bounding box center [441, 338] width 367 height 27
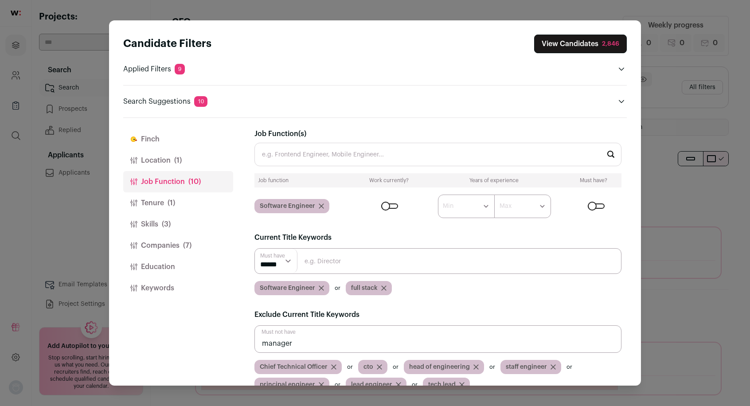
type input "manager"
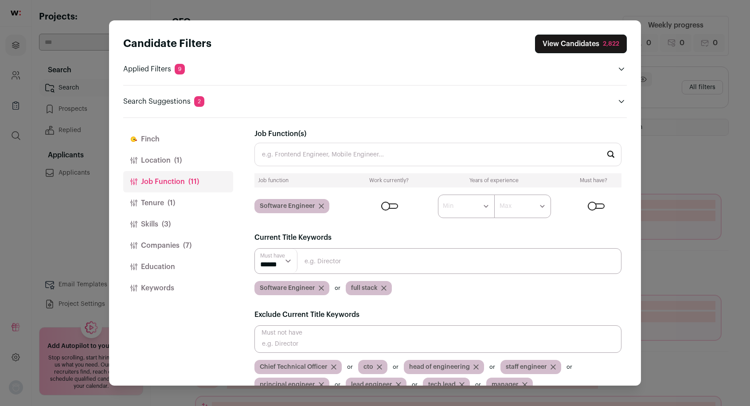
click at [577, 44] on button "View Candidates 2,822" at bounding box center [581, 44] width 92 height 19
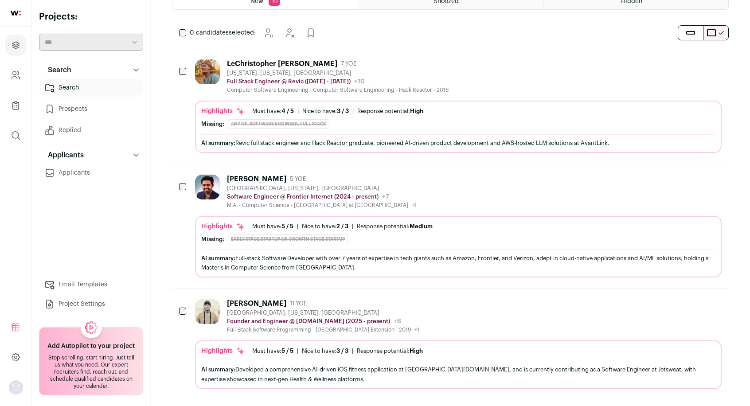
scroll to position [129, 0]
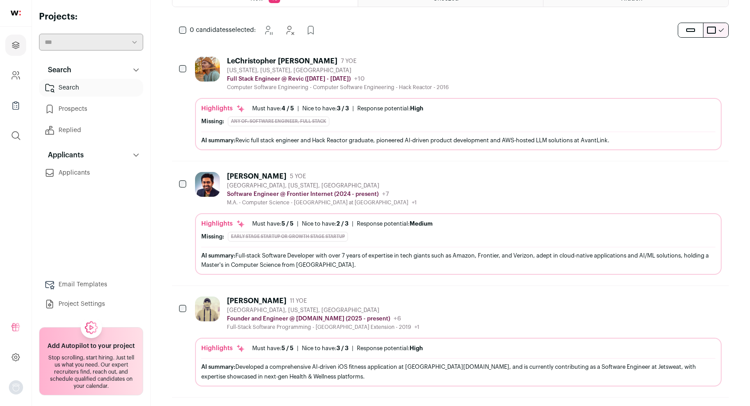
click at [693, 55] on icon "Hide" at bounding box center [690, 60] width 11 height 11
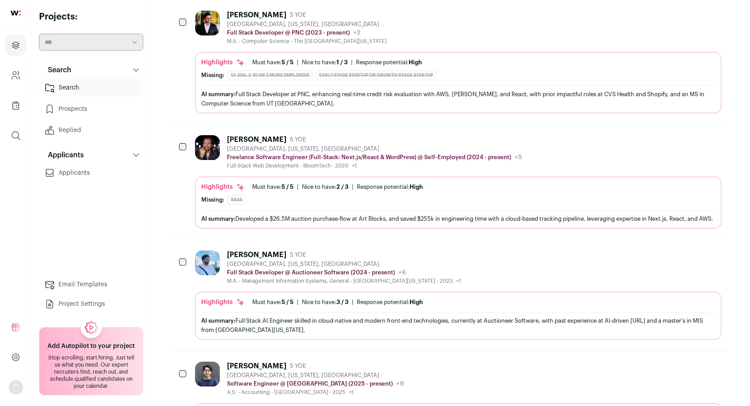
scroll to position [412, 0]
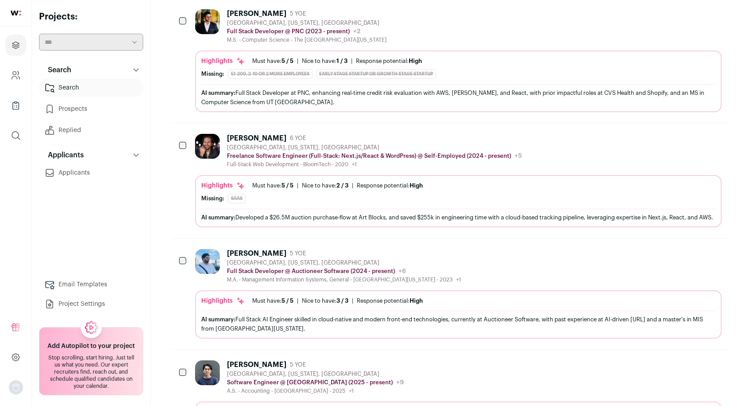
click at [688, 132] on icon "Hide" at bounding box center [690, 137] width 11 height 11
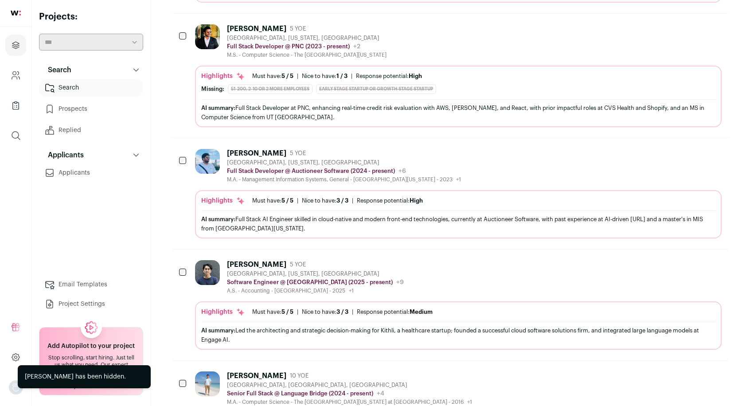
scroll to position [394, 0]
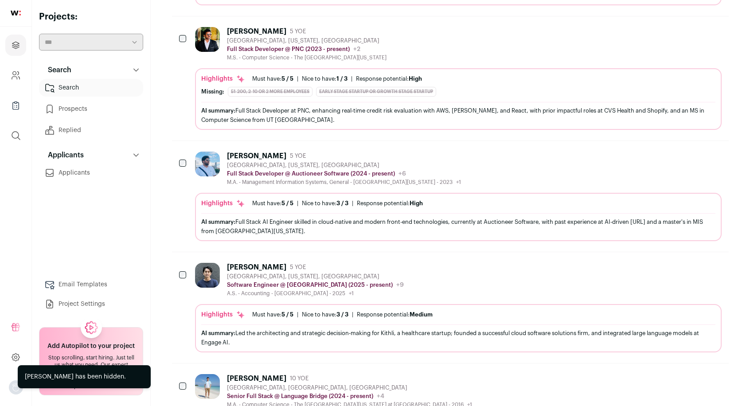
click at [689, 27] on icon "Hide" at bounding box center [690, 31] width 7 height 8
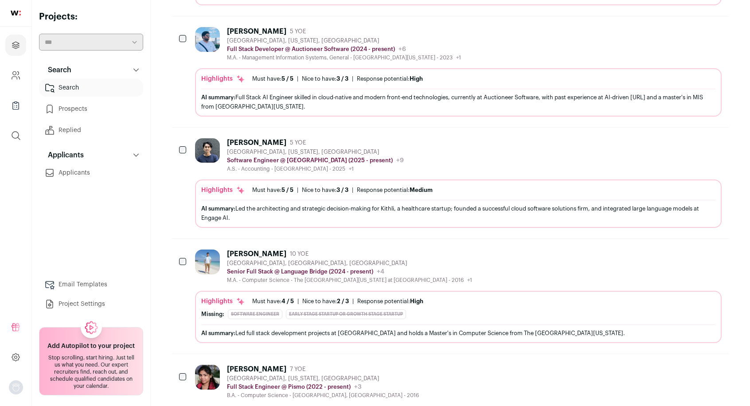
click at [688, 27] on icon "Hide" at bounding box center [690, 31] width 7 height 8
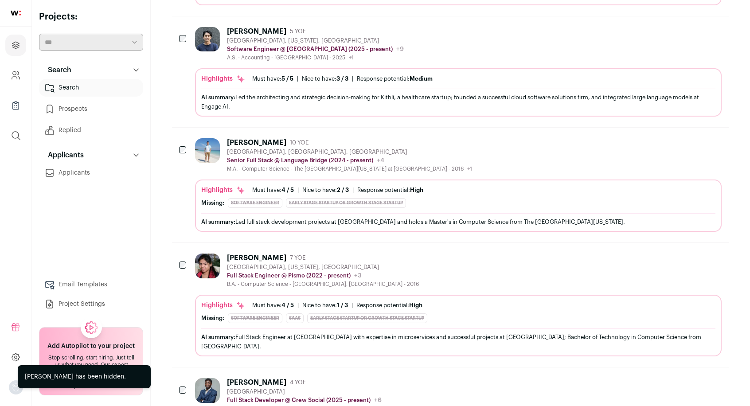
click at [688, 27] on icon "Hide" at bounding box center [690, 31] width 7 height 8
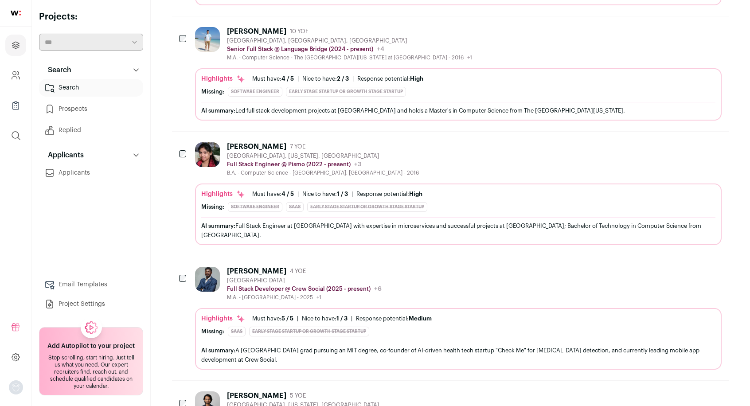
click at [691, 26] on icon "Hide" at bounding box center [690, 31] width 11 height 11
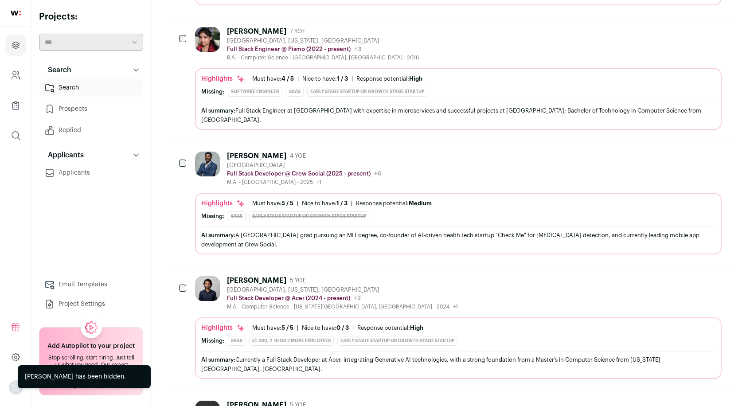
click at [690, 26] on icon "Hide" at bounding box center [690, 31] width 11 height 11
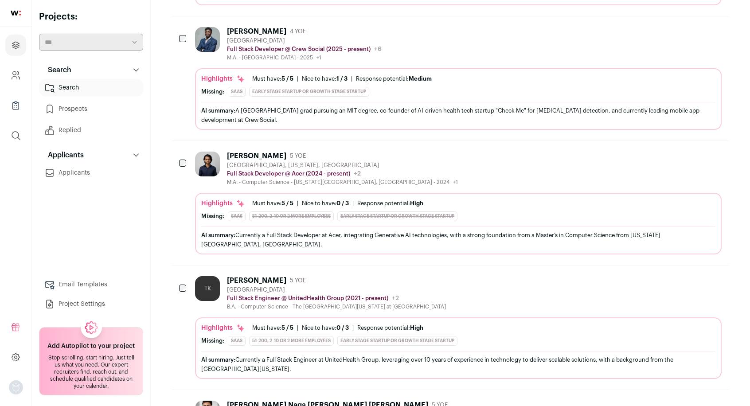
click at [693, 26] on icon "Hide" at bounding box center [690, 31] width 11 height 11
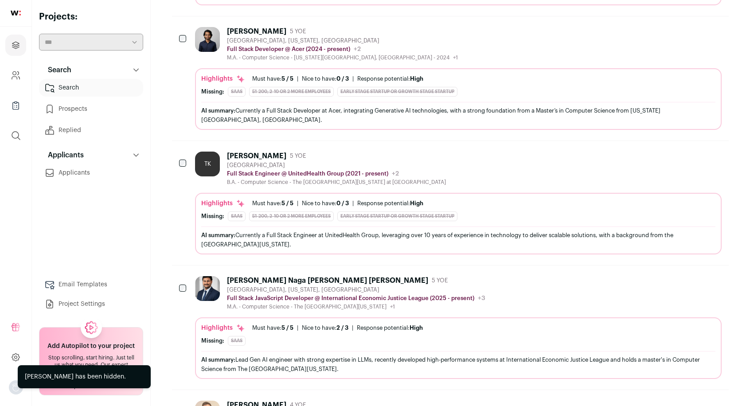
click at [690, 27] on icon "Hide" at bounding box center [690, 31] width 7 height 8
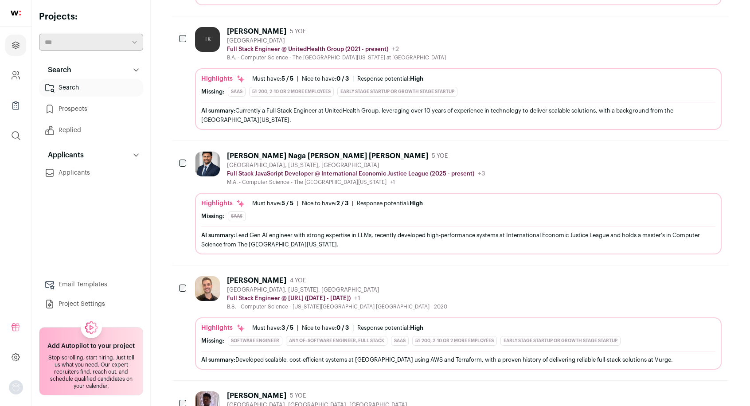
click at [689, 27] on icon "Hide" at bounding box center [690, 31] width 7 height 8
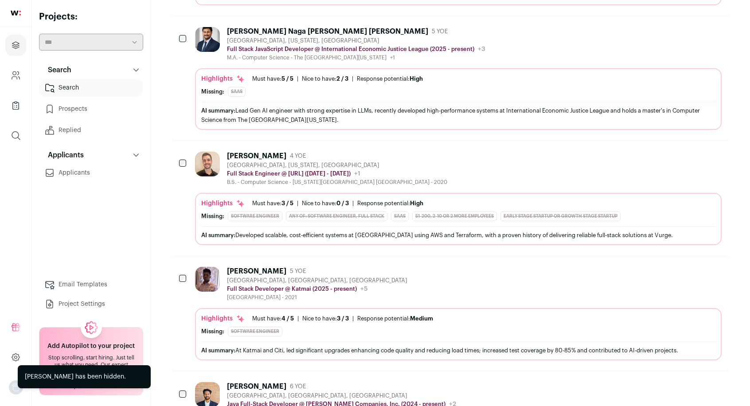
click at [698, 22] on button "Hide" at bounding box center [690, 31] width 19 height 19
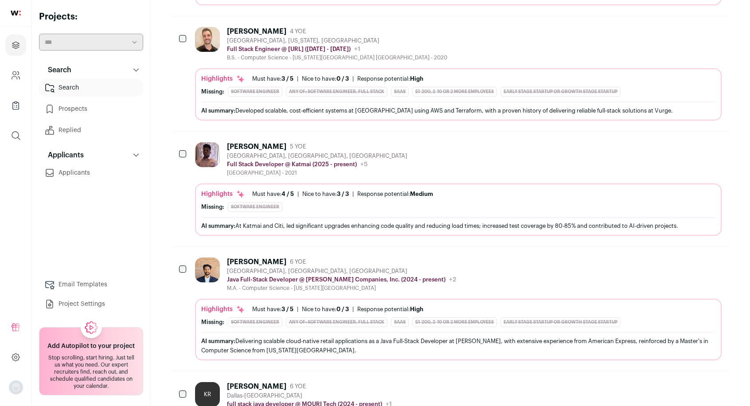
click at [690, 26] on icon "Hide" at bounding box center [690, 31] width 11 height 11
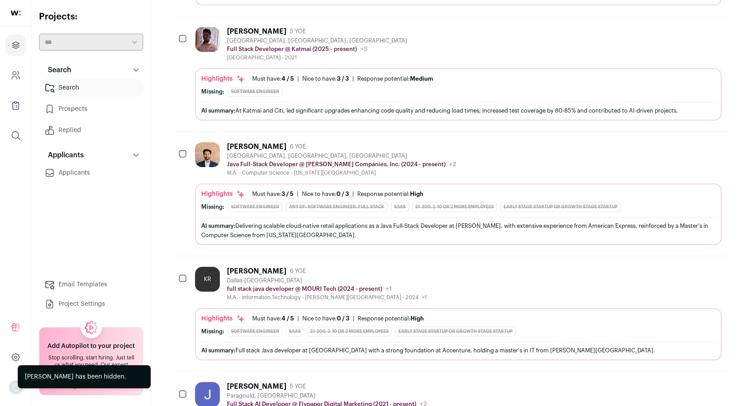
click at [692, 26] on icon "Hide" at bounding box center [690, 31] width 11 height 11
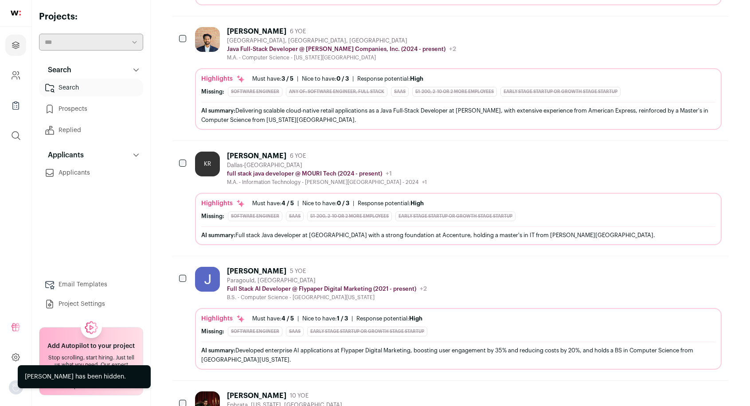
click at [692, 27] on icon "Hide" at bounding box center [690, 31] width 7 height 8
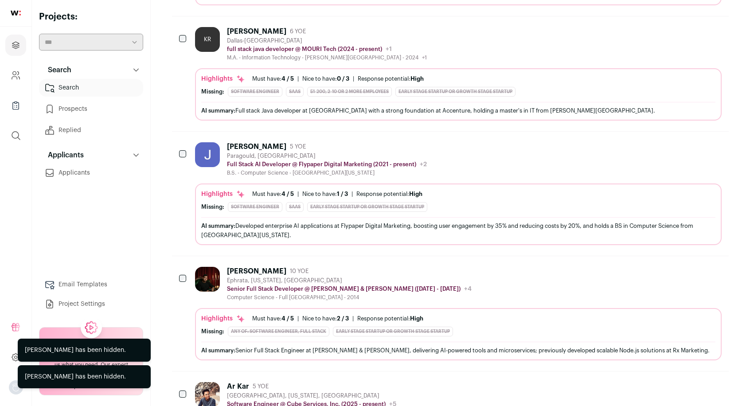
click at [690, 26] on icon "Hide" at bounding box center [690, 31] width 11 height 11
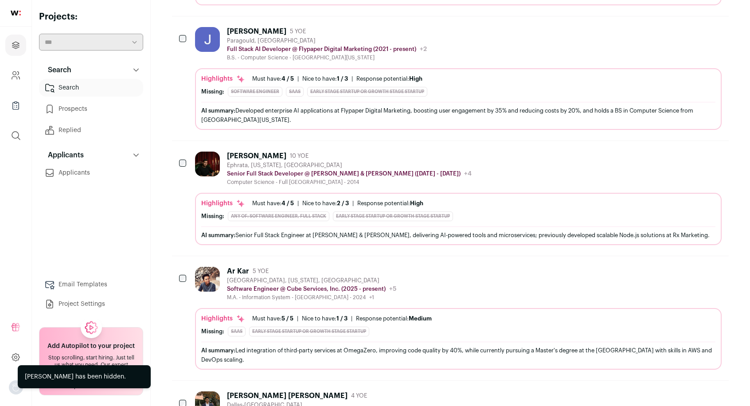
click at [694, 26] on icon "Hide" at bounding box center [690, 31] width 11 height 11
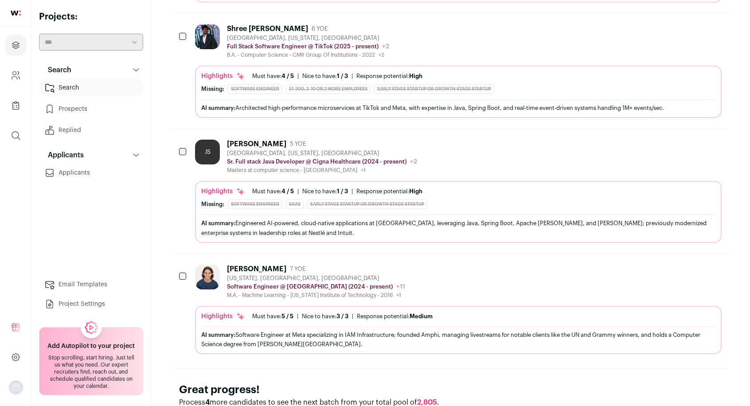
scroll to position [887, 0]
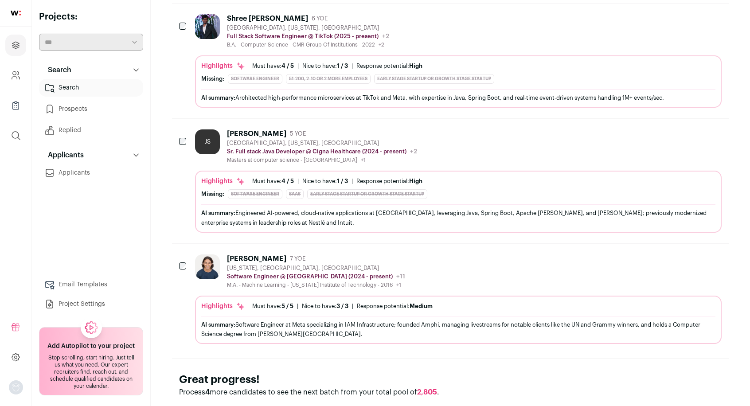
click at [690, 128] on icon "Hide" at bounding box center [690, 133] width 11 height 11
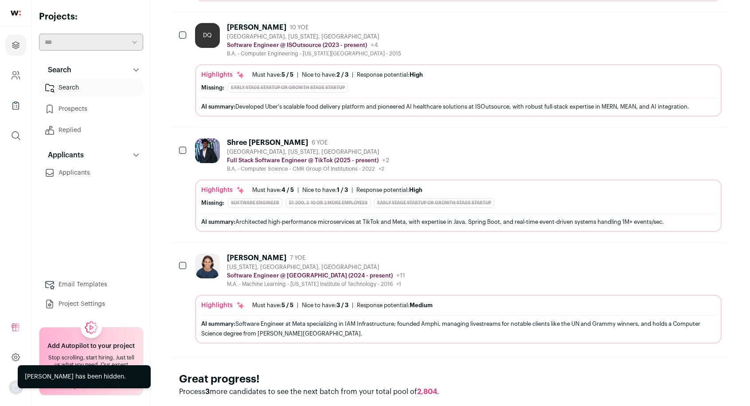
click at [690, 137] on icon "Hide" at bounding box center [690, 142] width 11 height 11
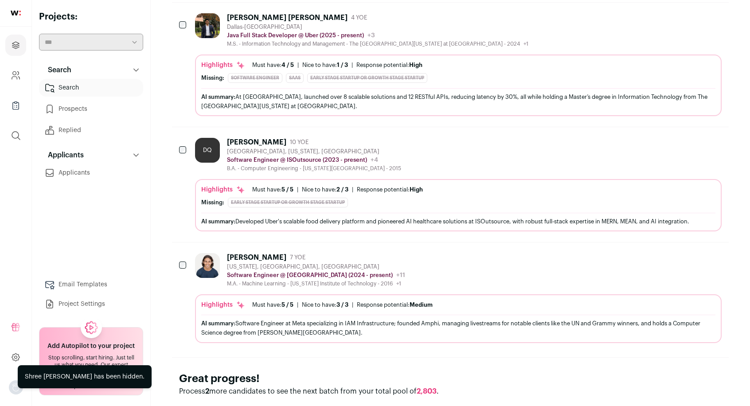
click at [690, 136] on icon "Hide" at bounding box center [690, 141] width 11 height 11
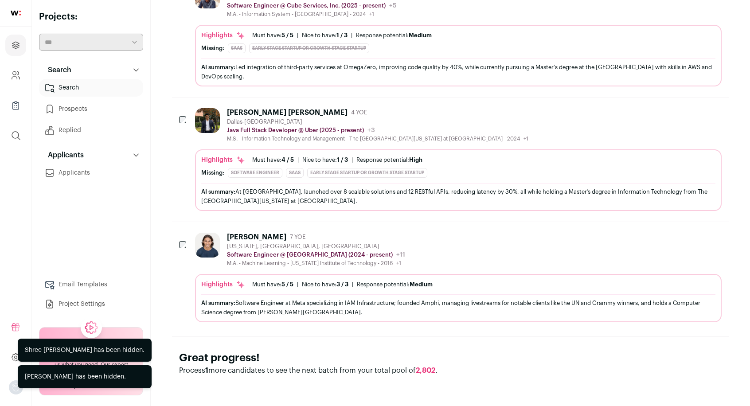
scroll to position [534, 0]
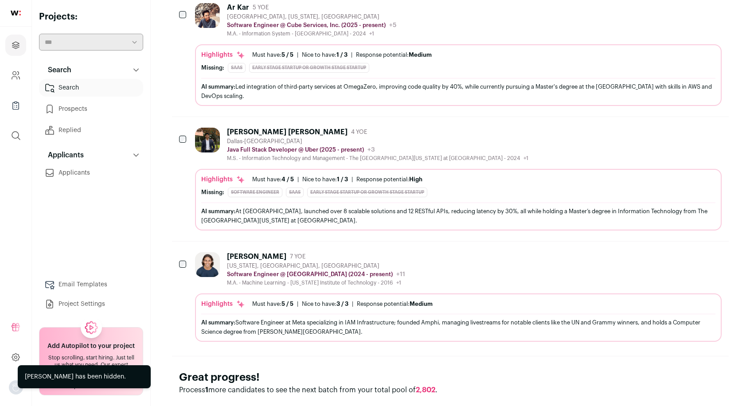
click at [693, 126] on icon "Hide" at bounding box center [690, 131] width 11 height 11
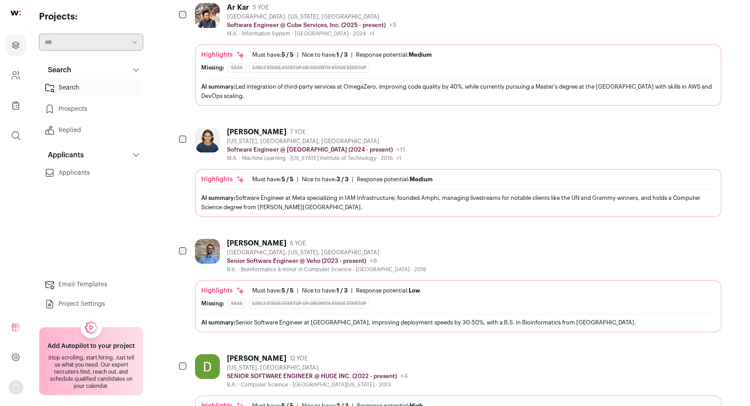
click at [696, 122] on button "Hide" at bounding box center [690, 131] width 19 height 19
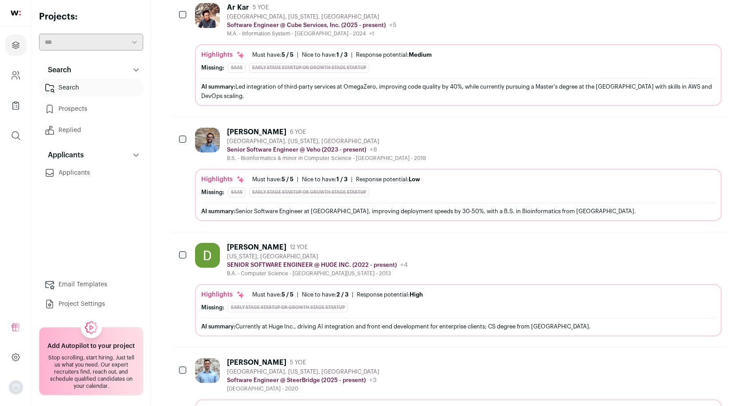
click at [690, 126] on icon "Hide" at bounding box center [690, 131] width 11 height 11
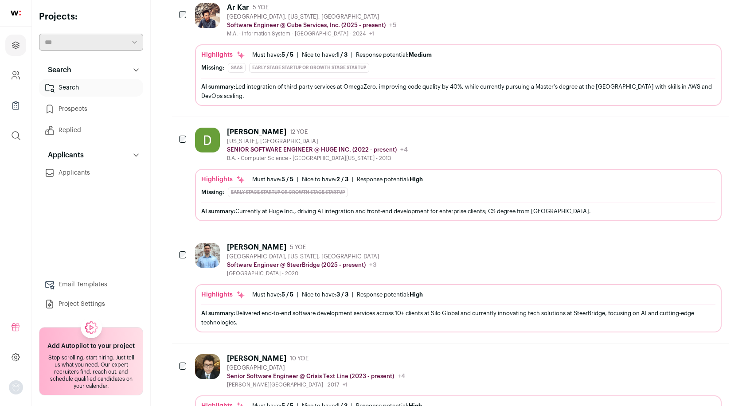
click at [690, 126] on icon "Hide" at bounding box center [690, 131] width 11 height 11
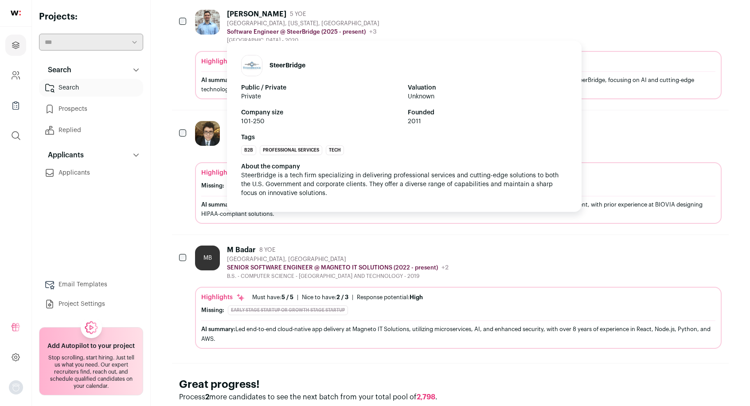
scroll to position [657, 0]
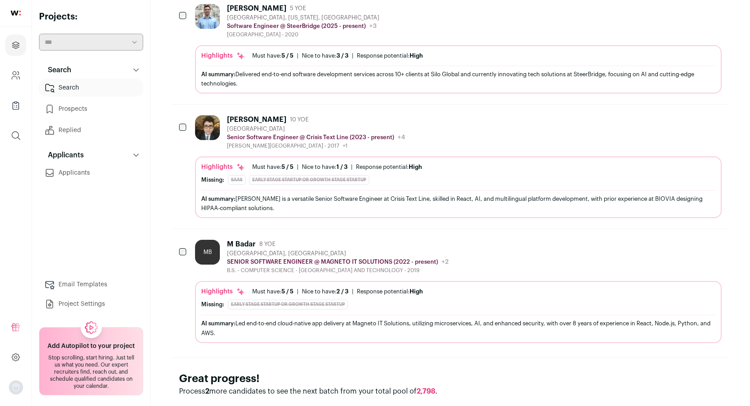
click at [693, 234] on button "Hide" at bounding box center [690, 243] width 19 height 19
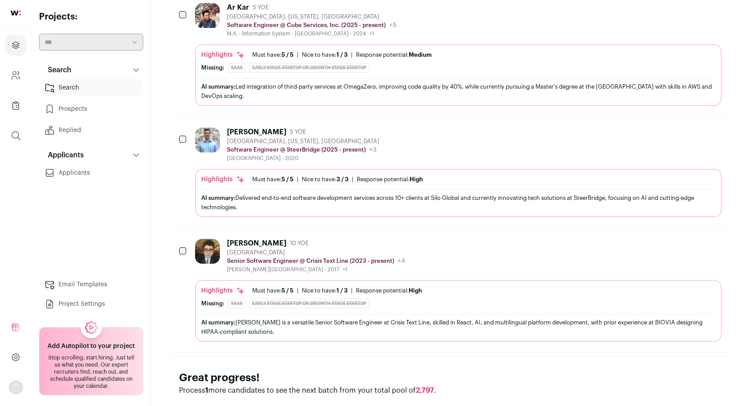
click at [698, 122] on button "Hide" at bounding box center [690, 131] width 19 height 19
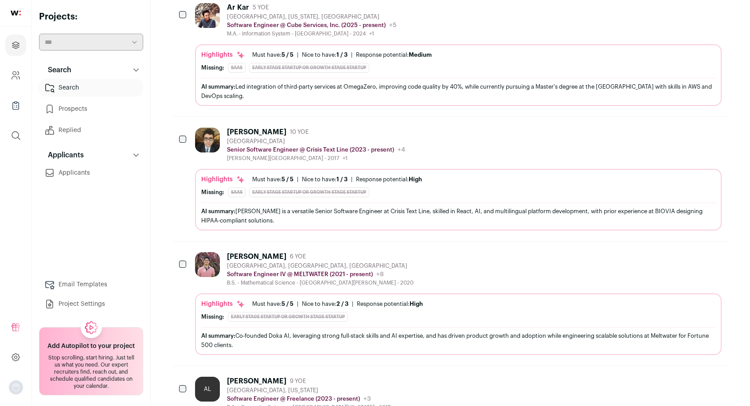
click at [693, 126] on icon "Hide" at bounding box center [690, 131] width 11 height 11
